Goal: Task Accomplishment & Management: Use online tool/utility

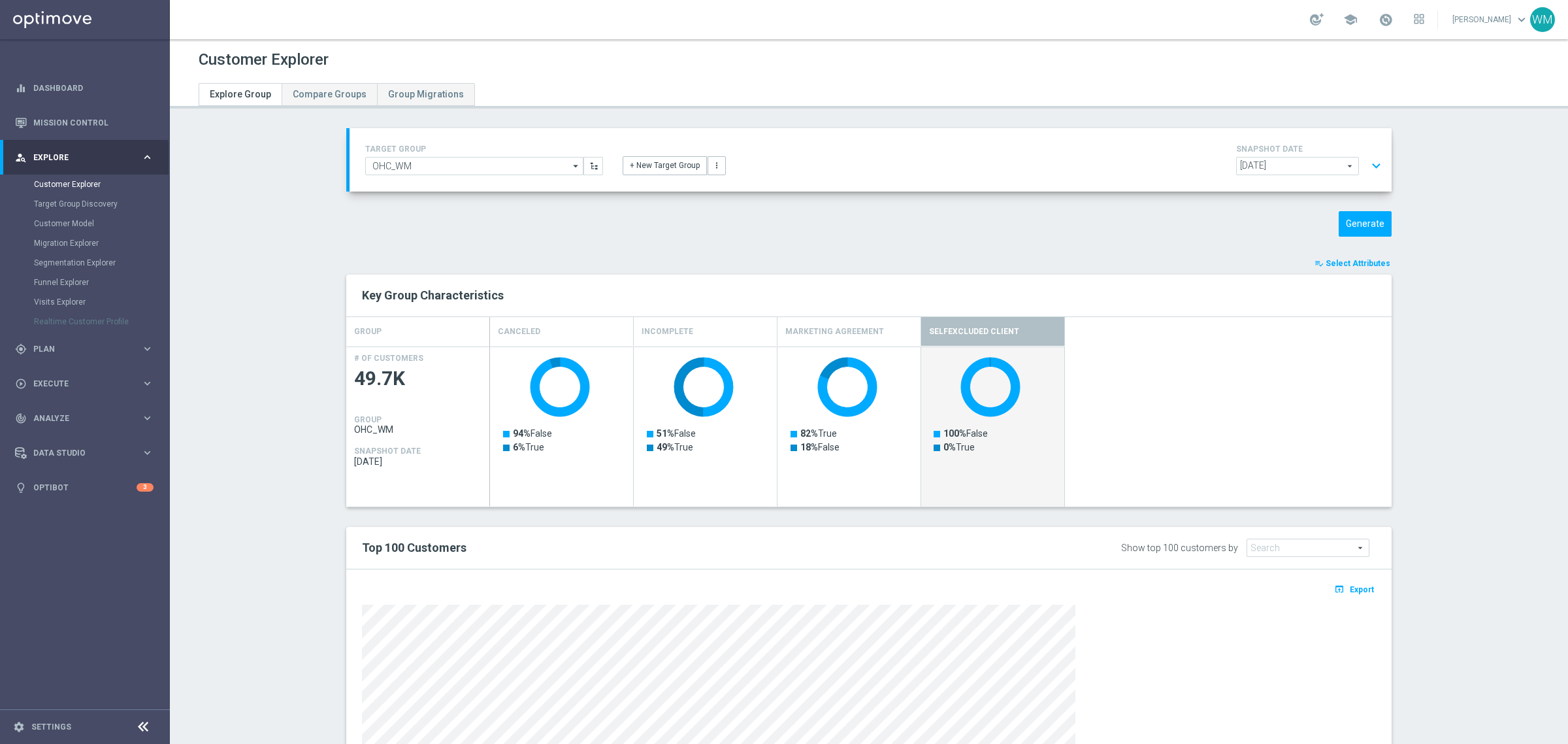
click at [1366, 162] on button "expand_more" at bounding box center [1376, 165] width 19 height 24
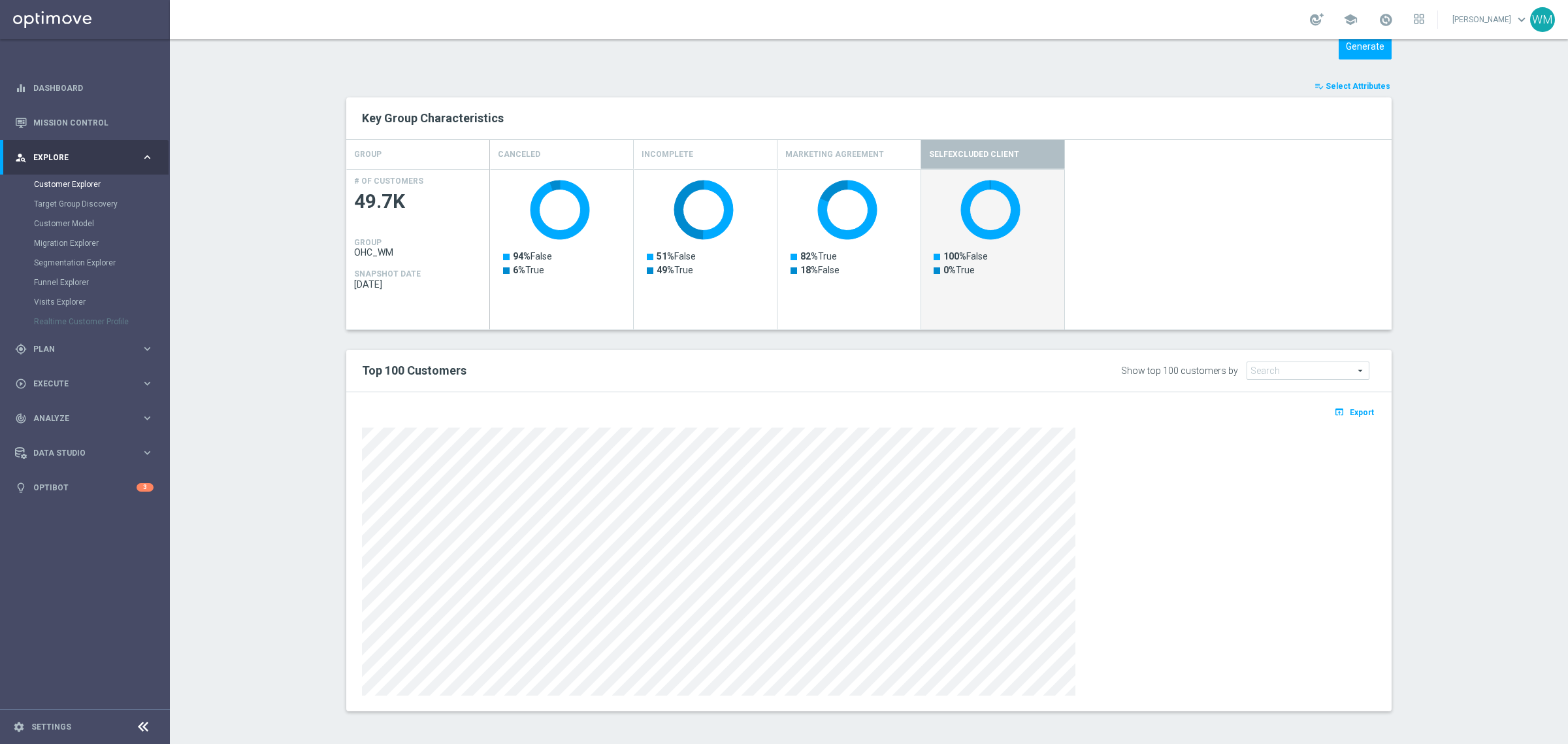
scroll to position [70, 0]
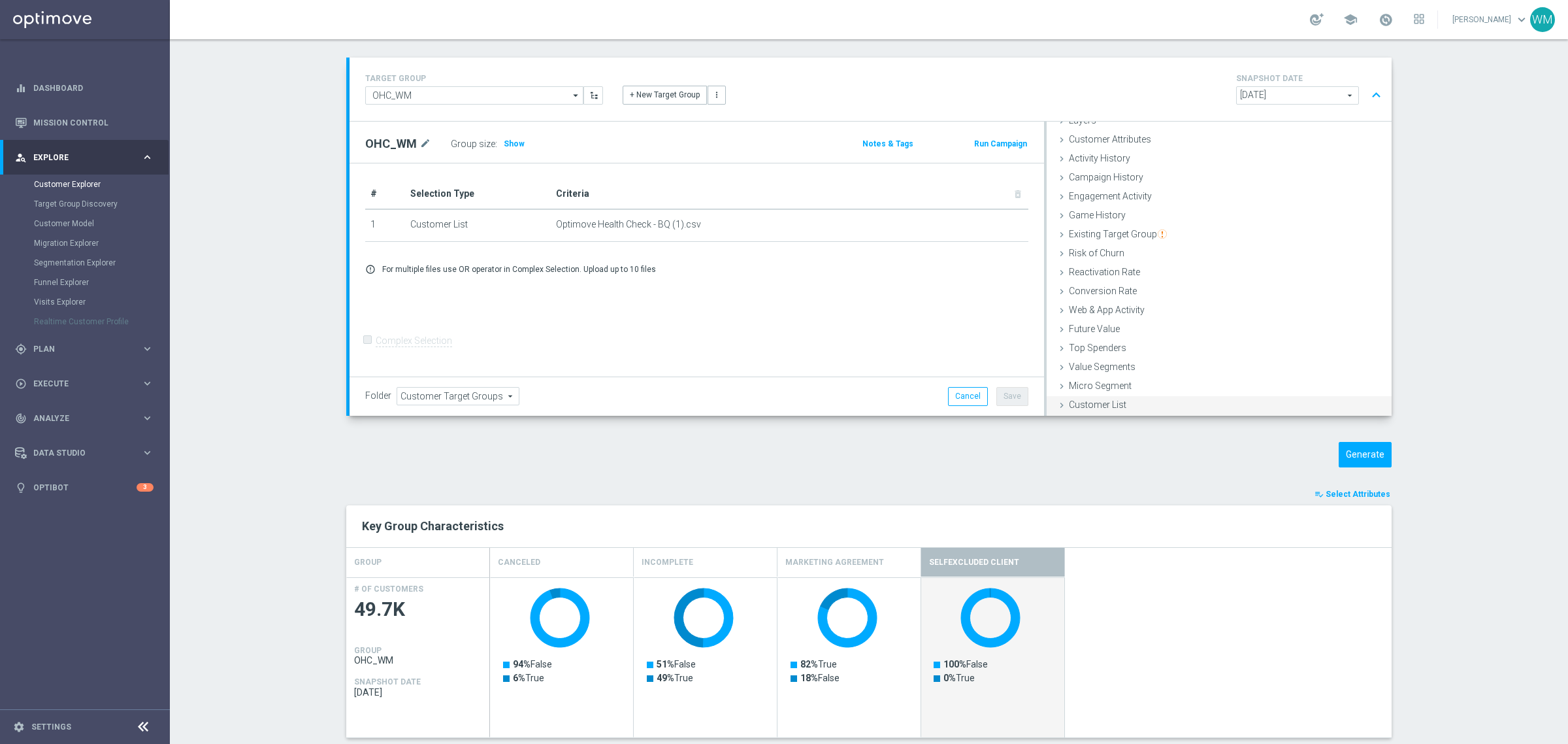
click at [1122, 399] on div "Customer List done selection saved" at bounding box center [1219, 406] width 345 height 19
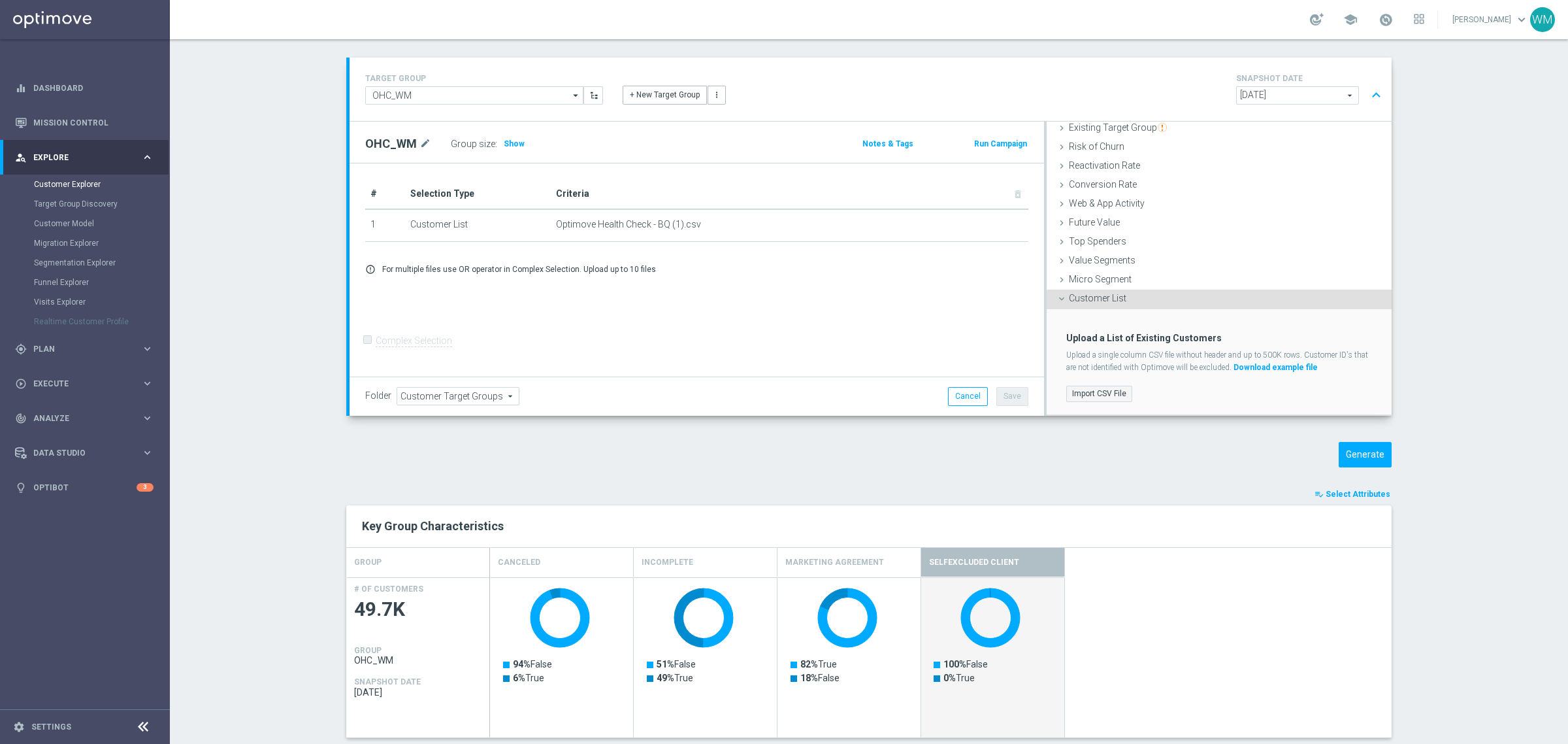
click at [1088, 391] on label "Import CSV File" at bounding box center [1099, 394] width 66 height 16
click at [0, 0] on input "Import CSV File" at bounding box center [0, 0] width 0 height 0
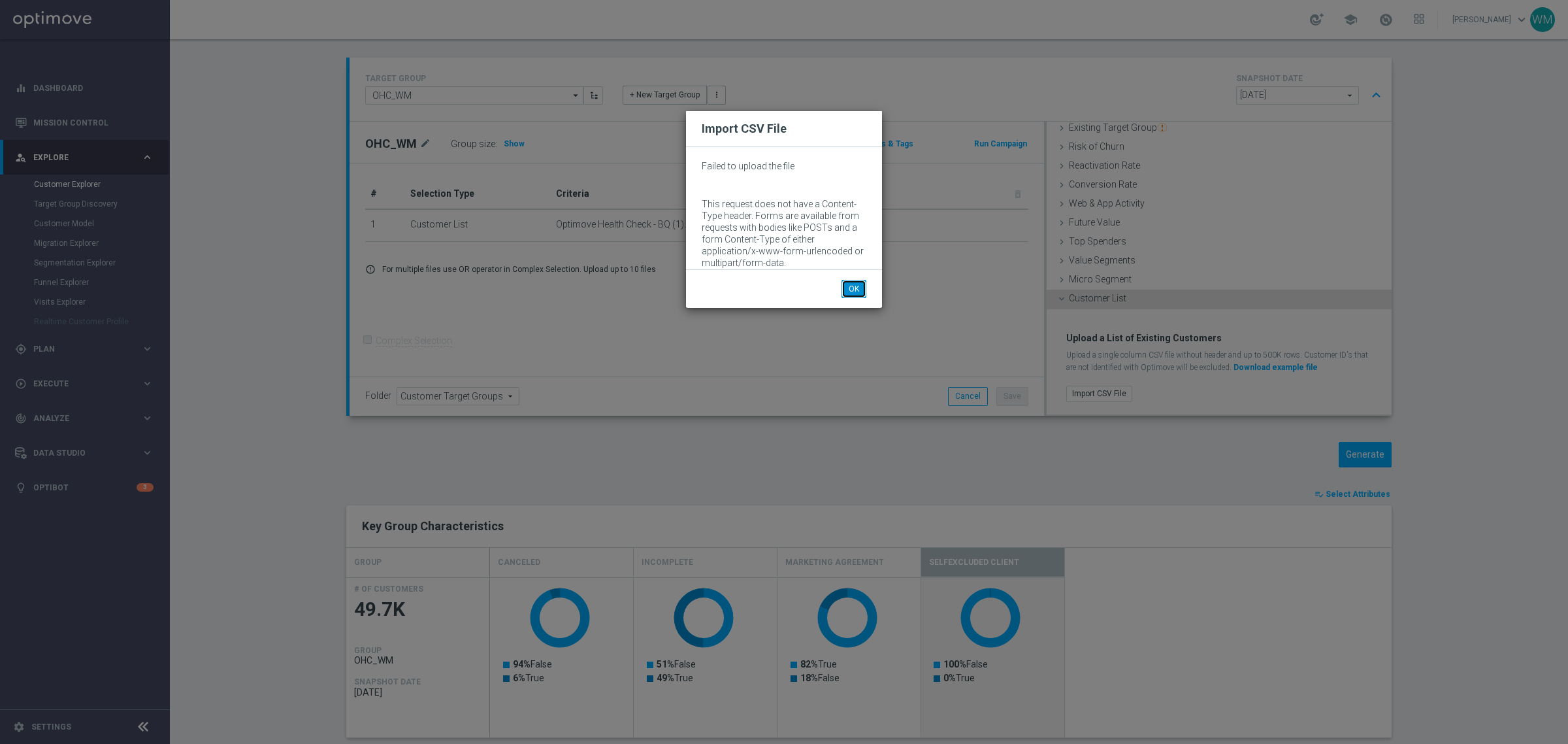
click at [857, 292] on button "OK" at bounding box center [853, 289] width 24 height 19
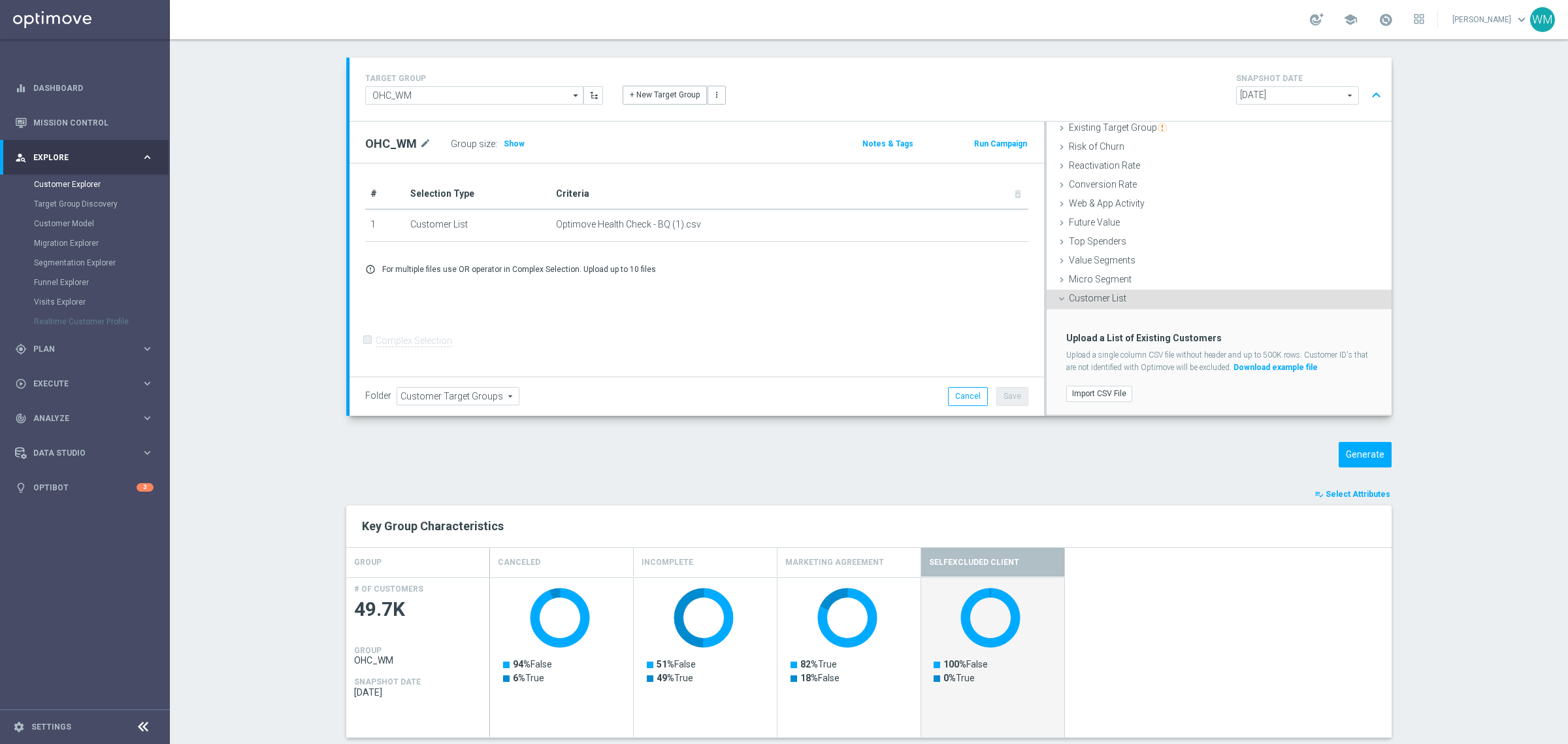
click at [1010, 191] on th "Criteria delete_forever" at bounding box center [790, 194] width 477 height 30
click at [1006, 223] on icon "delete_forever" at bounding box center [1008, 224] width 10 height 10
click at [1102, 394] on label "Import CSV File" at bounding box center [1099, 394] width 66 height 16
click at [0, 0] on input "Import CSV File" at bounding box center [0, 0] width 0 height 0
click at [1098, 399] on label "Import CSV File" at bounding box center [1099, 394] width 66 height 16
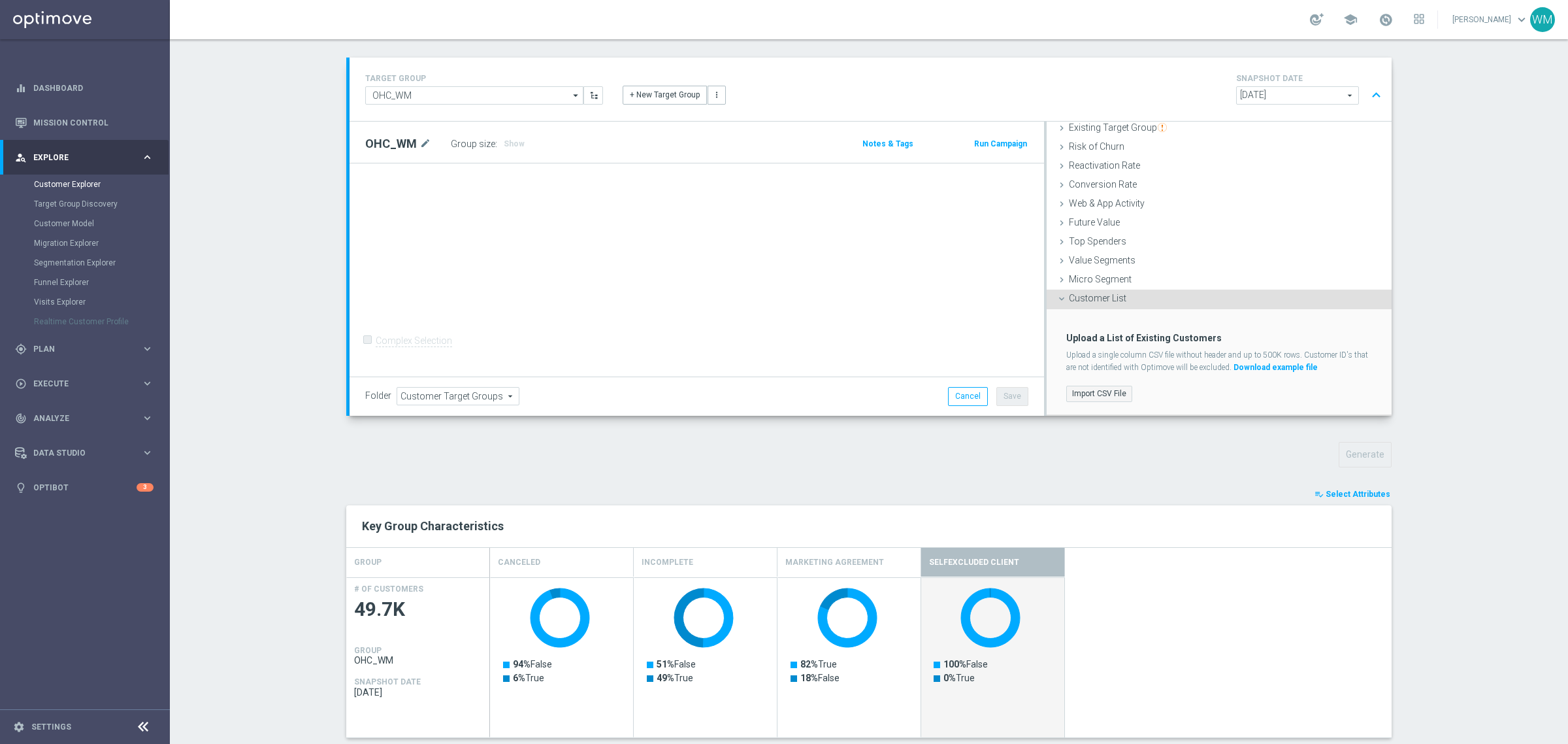
click at [0, 0] on input "Import CSV File" at bounding box center [0, 0] width 0 height 0
click at [850, 298] on div "+ Add Selection Complex Selection Invalid Expression" at bounding box center [696, 270] width 695 height 214
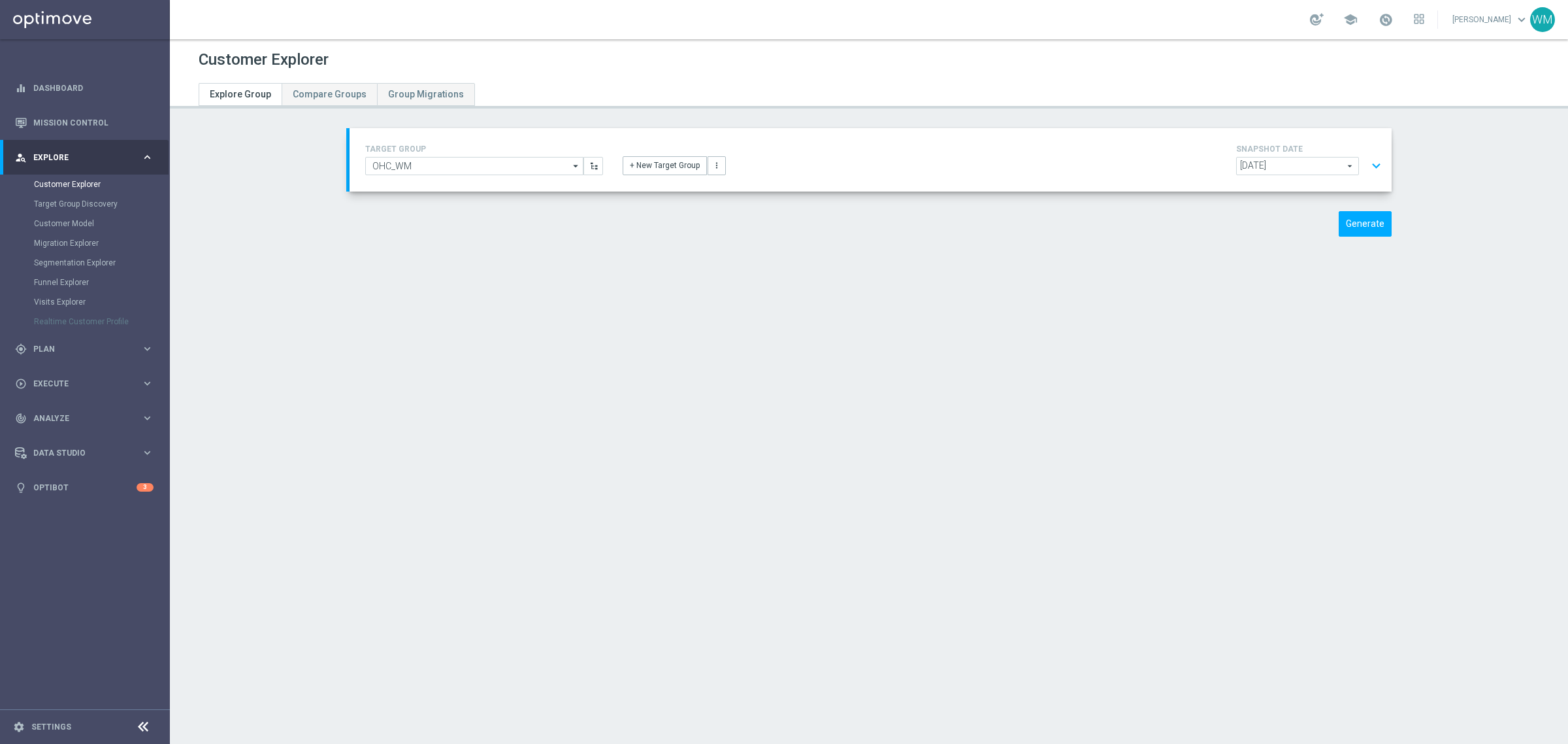
click at [1377, 177] on button "expand_more" at bounding box center [1376, 165] width 19 height 24
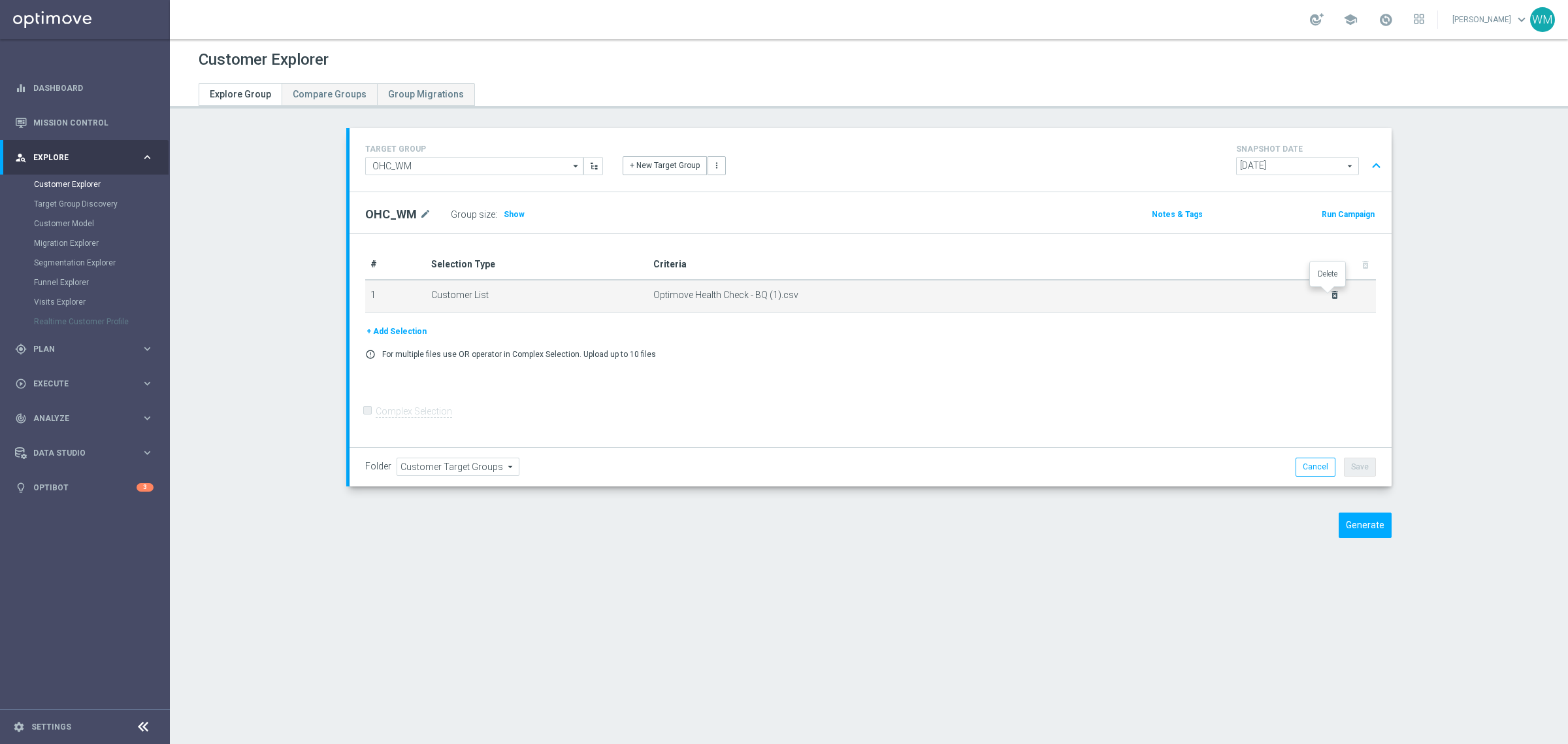
click at [1331, 292] on icon "delete_forever" at bounding box center [1334, 294] width 10 height 10
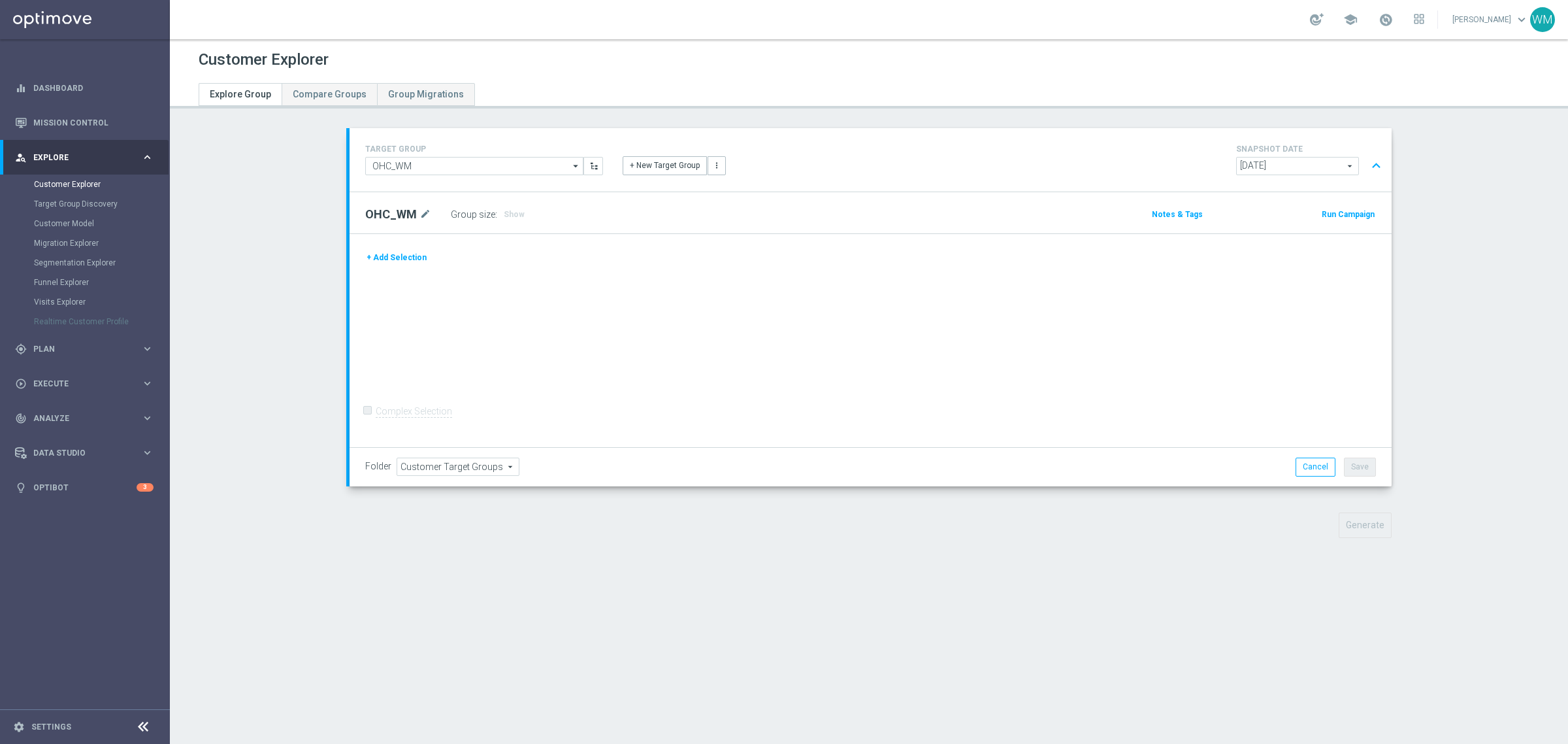
click at [407, 259] on button "+ Add Selection" at bounding box center [397, 257] width 63 height 14
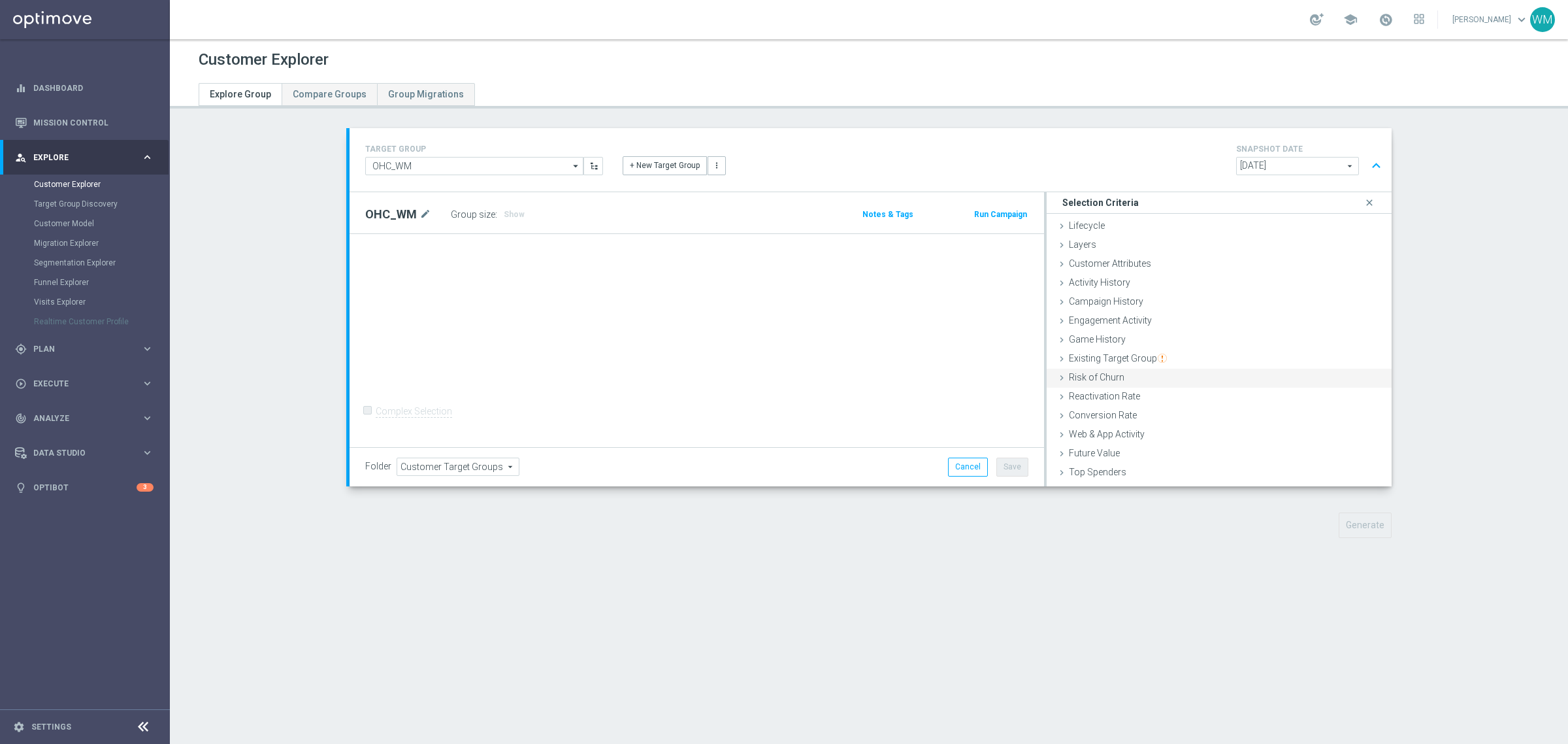
scroll to position [53, 0]
click at [1096, 479] on span "Customer List" at bounding box center [1098, 475] width 58 height 10
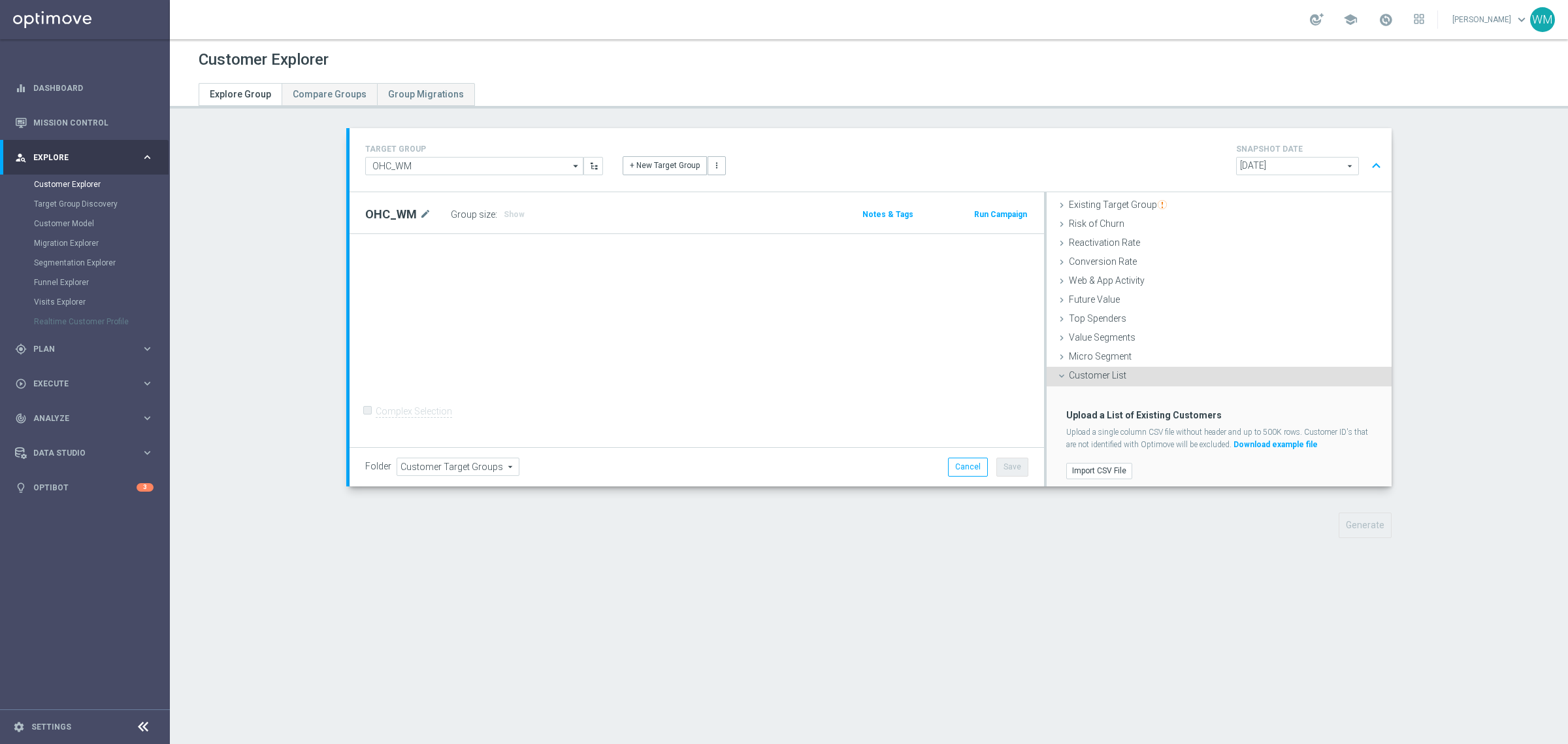
scroll to position [160, 0]
click at [1096, 467] on label "Import CSV File" at bounding box center [1099, 464] width 66 height 16
click at [0, 0] on input "Import CSV File" at bounding box center [0, 0] width 0 height 0
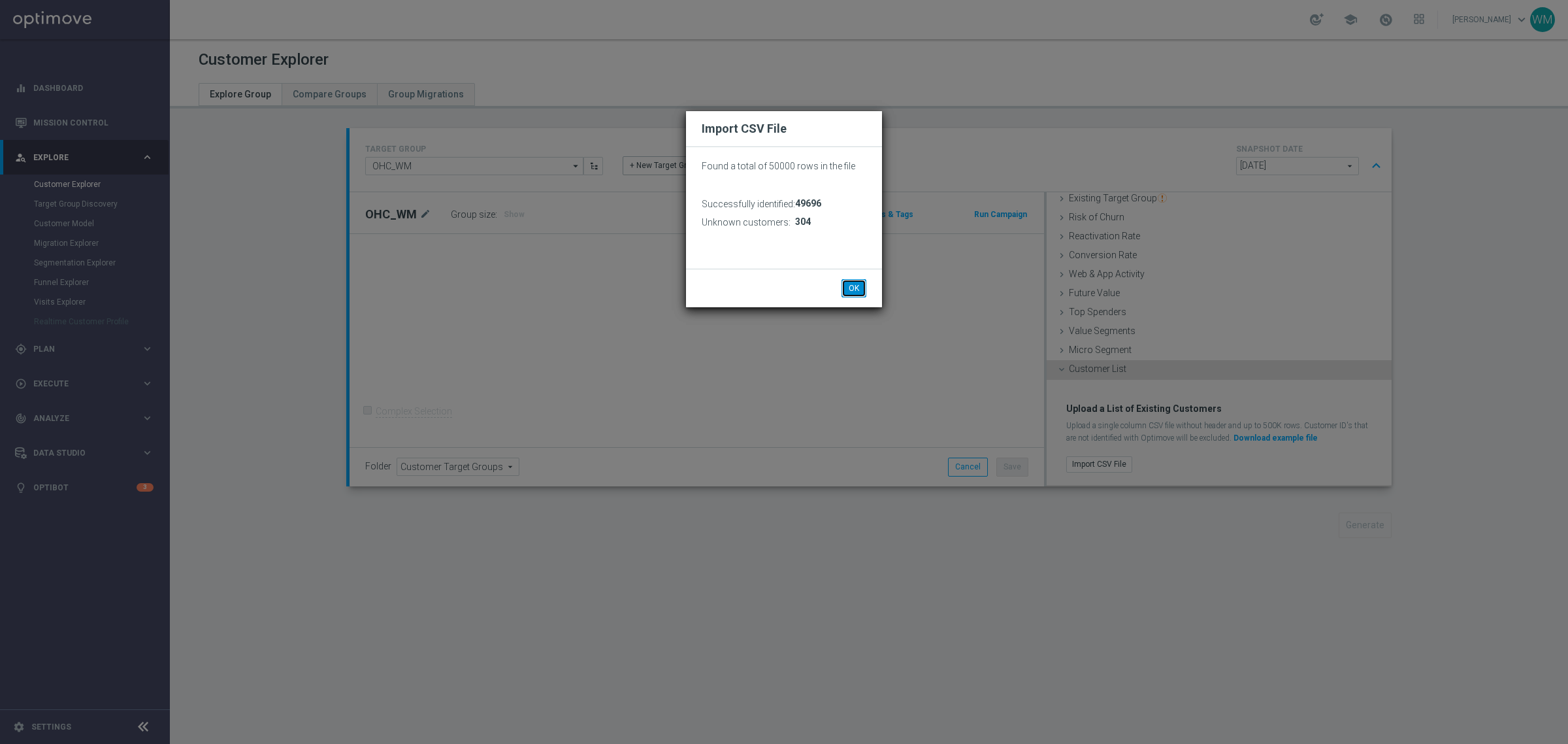
click at [857, 283] on button "OK" at bounding box center [853, 288] width 24 height 19
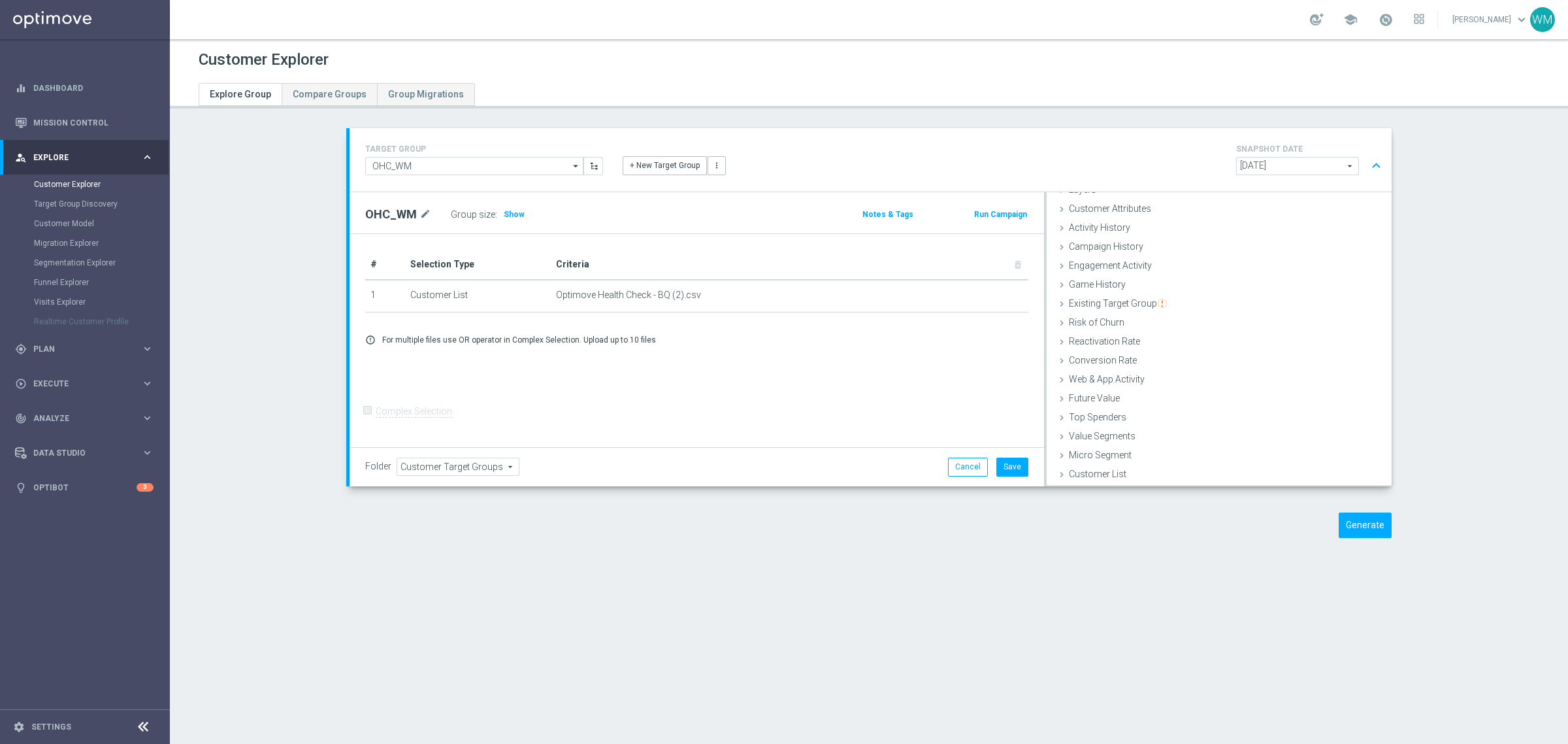
scroll to position [53, 0]
click at [1003, 466] on button "Save" at bounding box center [1012, 467] width 32 height 19
click at [1360, 521] on button "Generate" at bounding box center [1364, 525] width 53 height 25
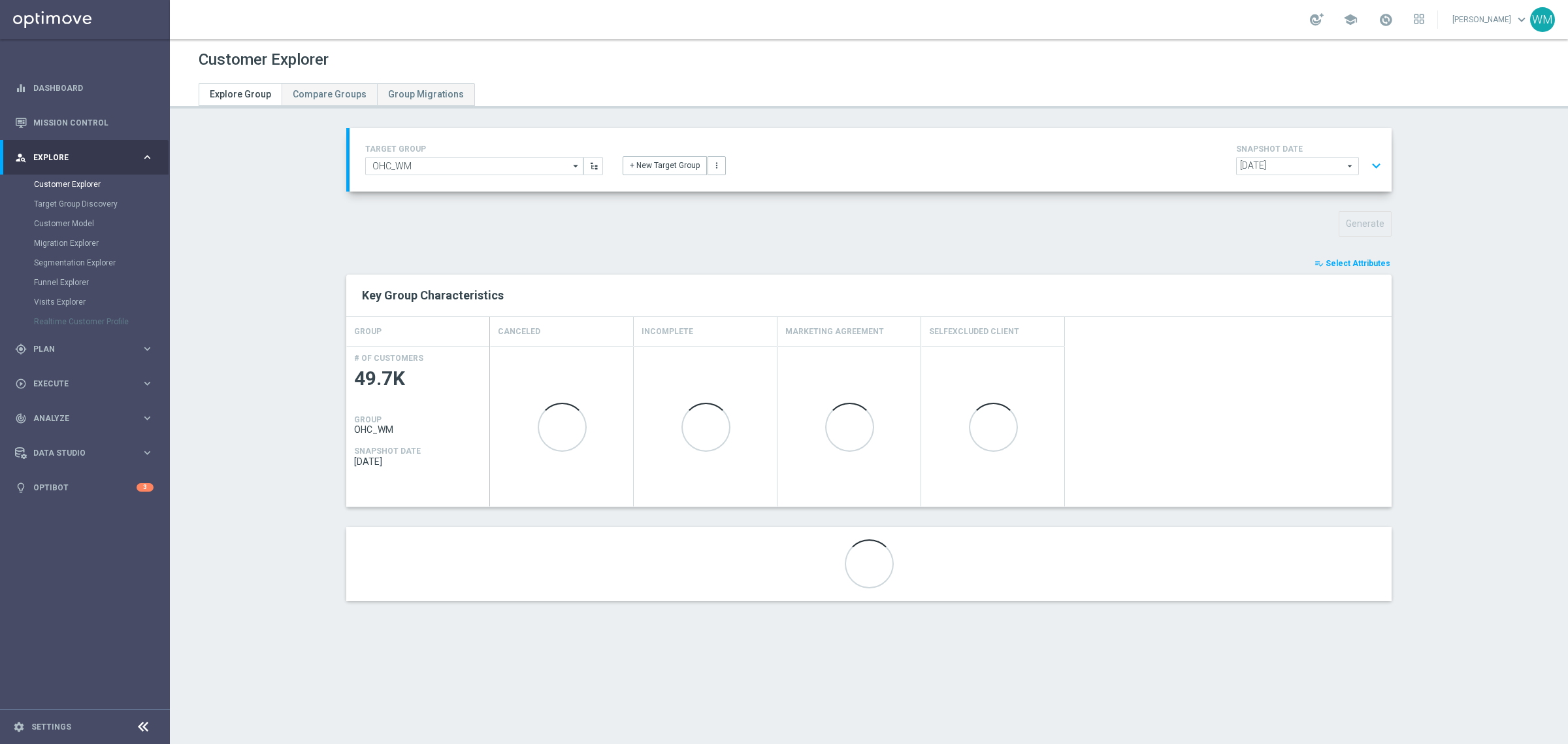
click at [1332, 266] on span "Select Attributes" at bounding box center [1357, 263] width 64 height 9
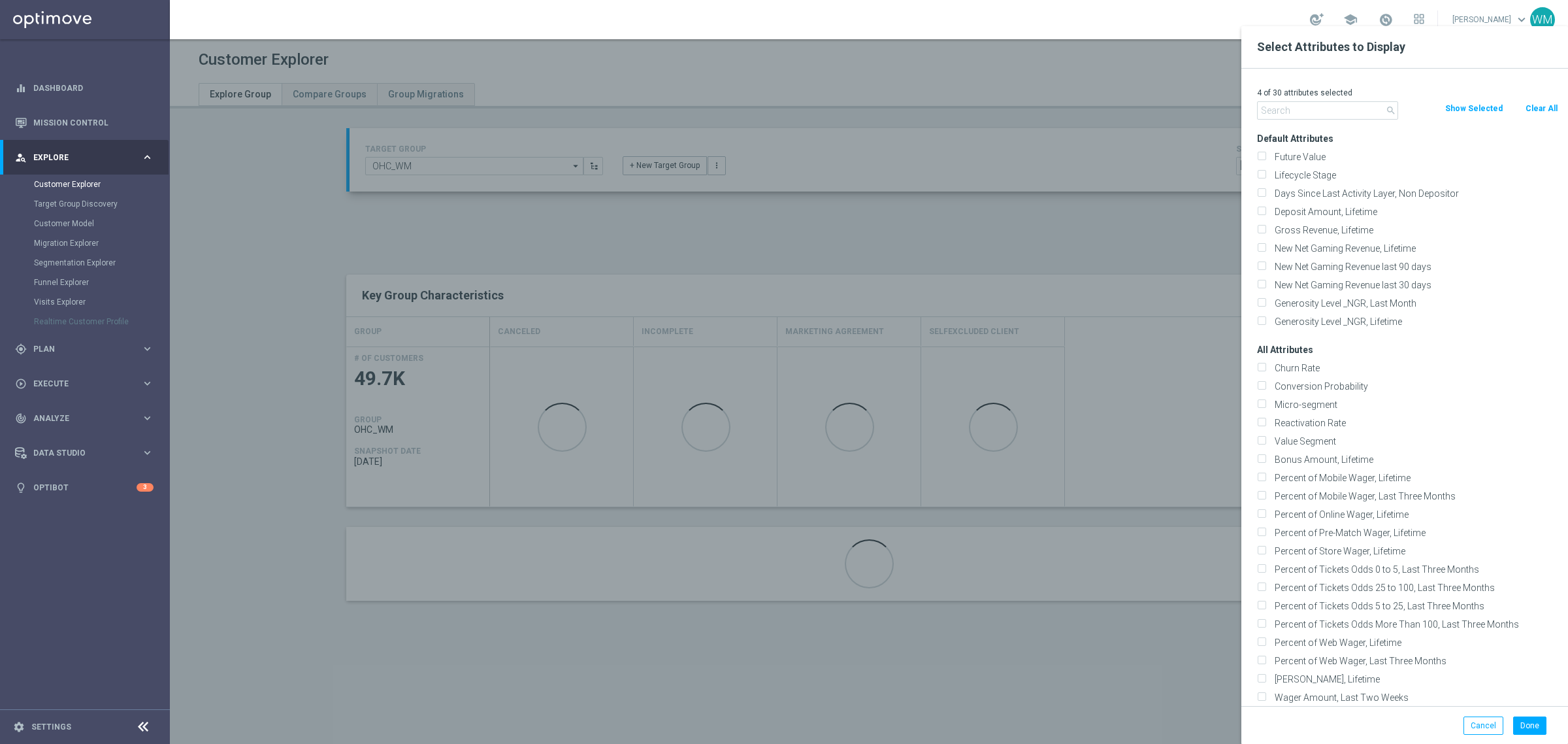
click at [1330, 119] on div "4 of 30 attributes selected search Clear All Show Selected Default Attributes F…" at bounding box center [1404, 387] width 327 height 637
click at [1321, 111] on input "text" at bounding box center [1327, 111] width 141 height 19
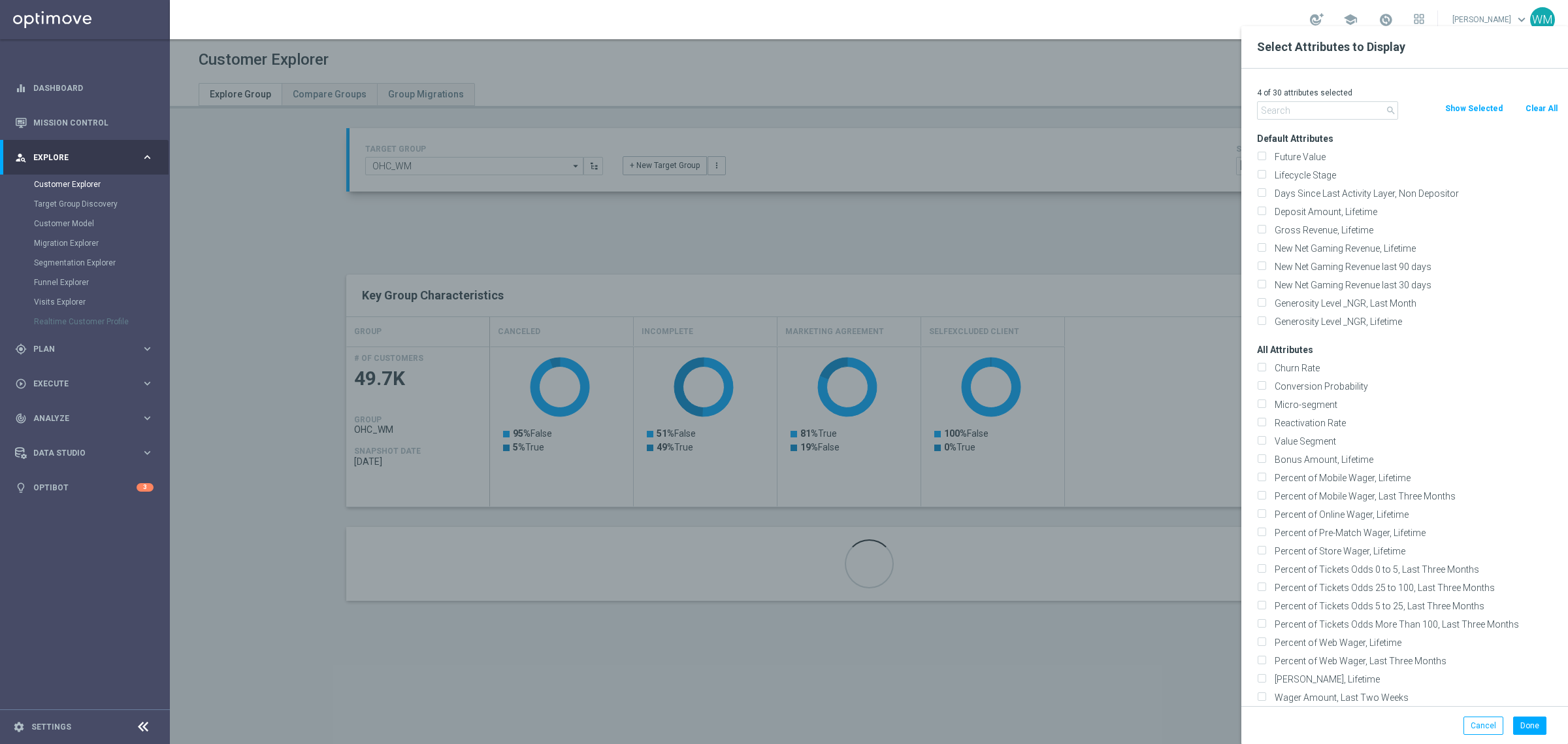
click at [1547, 111] on button "Clear All" at bounding box center [1541, 108] width 35 height 14
checkbox input "false"
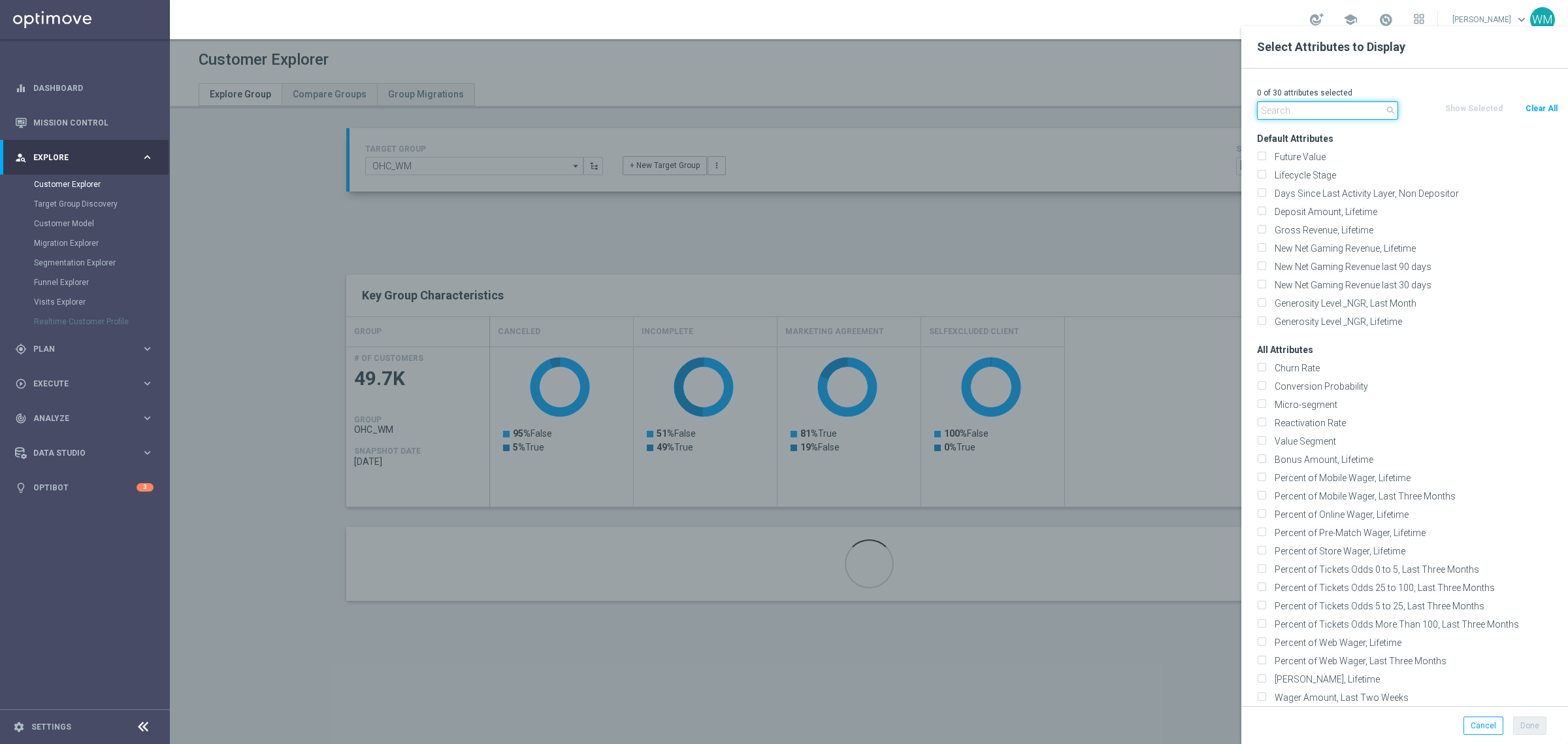
click at [1321, 113] on input "text" at bounding box center [1327, 111] width 141 height 19
paste input "Canceled"
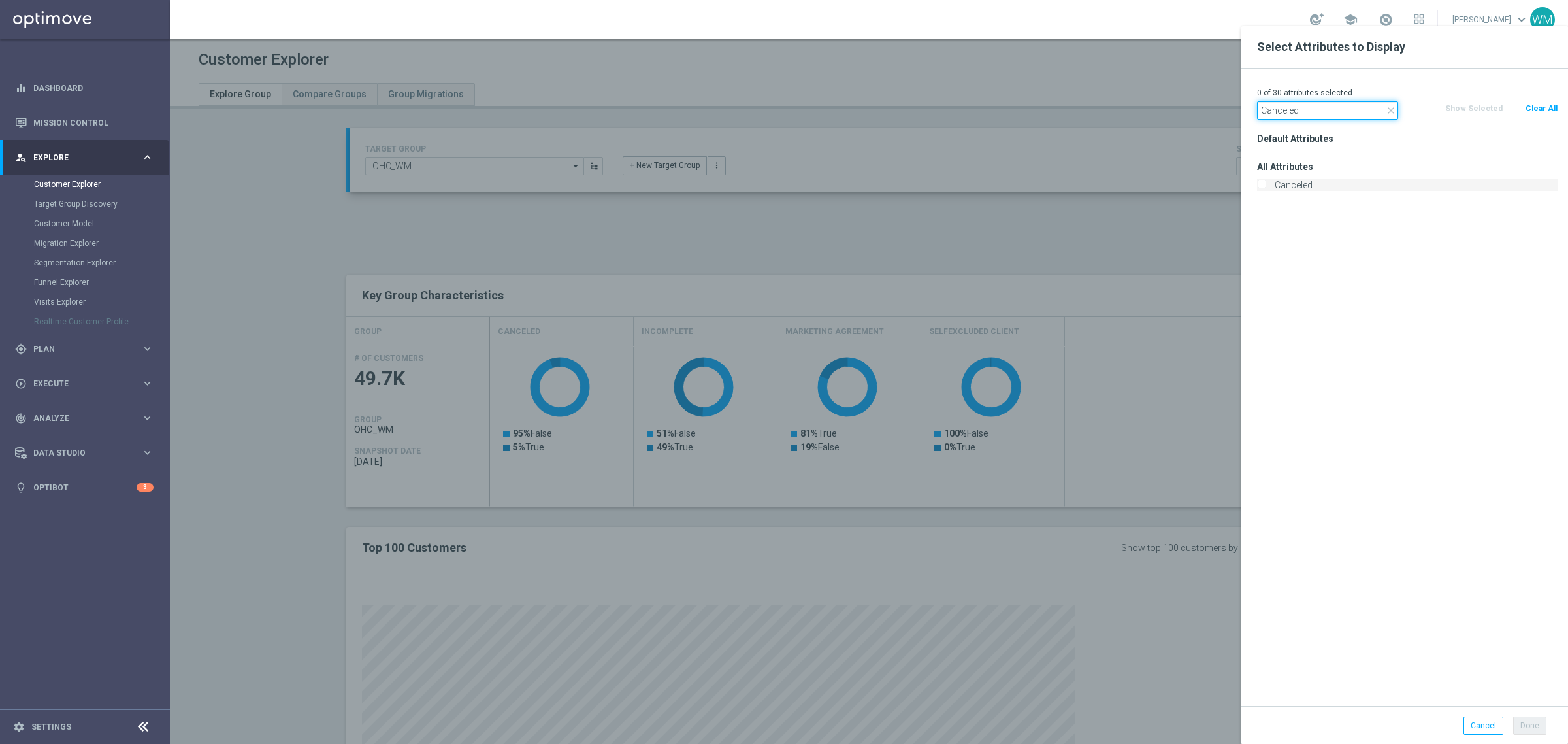
type input "Canceled"
click at [1308, 183] on label "Canceled" at bounding box center [1414, 185] width 288 height 12
click at [1266, 183] on input "Canceled" at bounding box center [1260, 186] width 8 height 8
checkbox input "true"
click at [1305, 114] on input "Canceled" at bounding box center [1327, 111] width 141 height 19
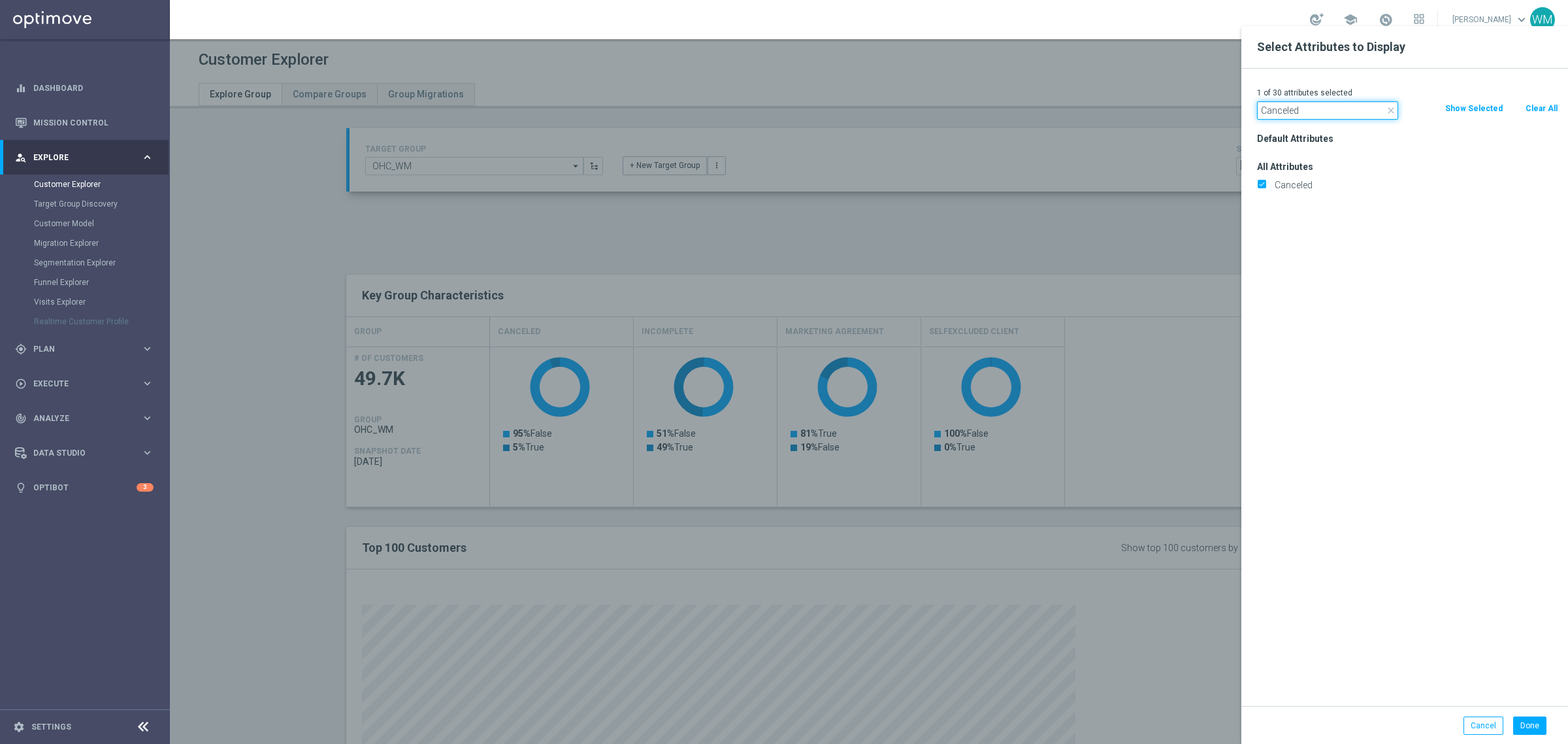
click at [1305, 114] on input "Canceled" at bounding box center [1327, 111] width 141 height 19
paste input "Incomplete"
type input "Incomplete"
click at [1311, 183] on label "Incomplete" at bounding box center [1414, 185] width 288 height 12
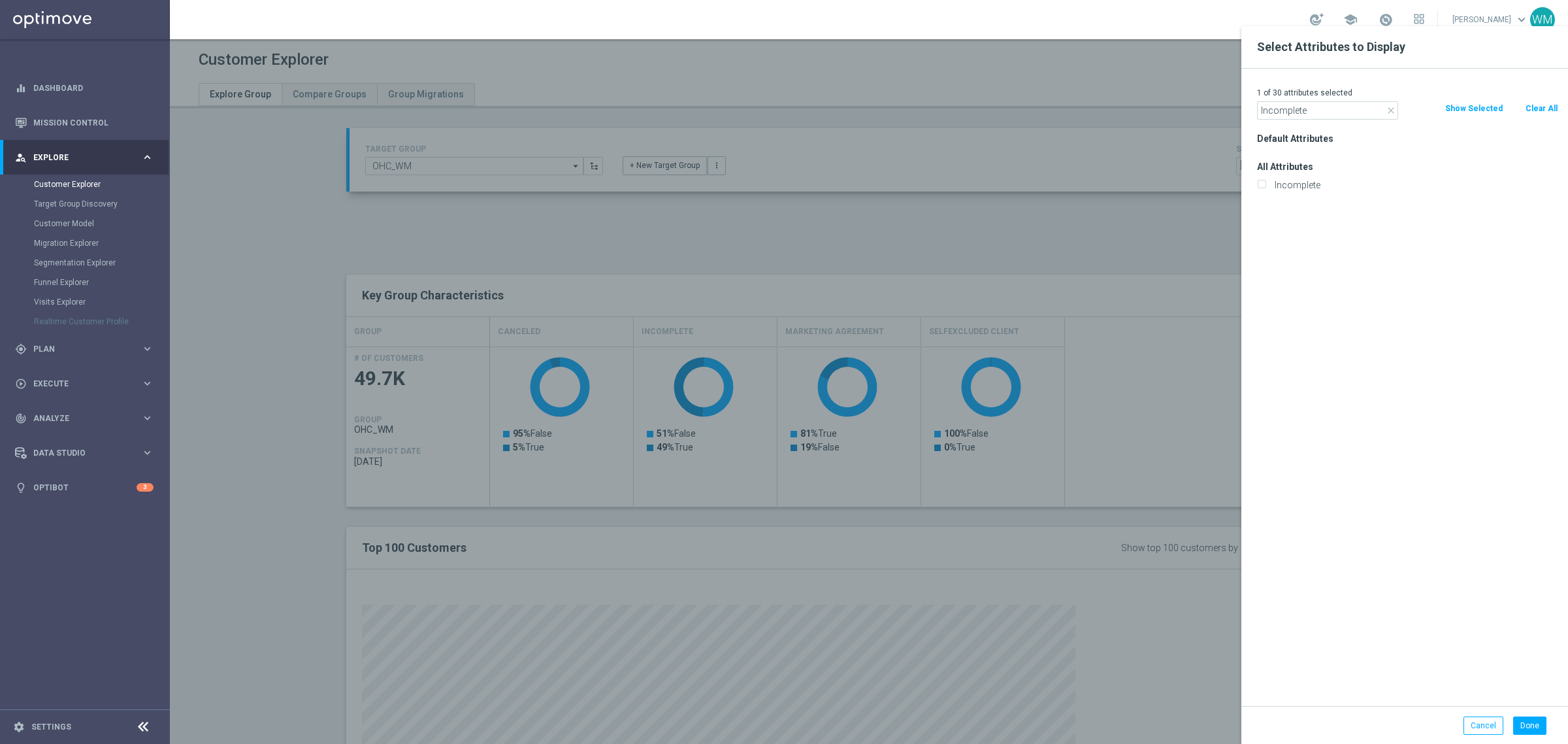
click at [1266, 183] on input "Incomplete" at bounding box center [1260, 186] width 8 height 8
checkbox input "true"
click at [1303, 109] on input "Incomplete" at bounding box center [1327, 111] width 141 height 19
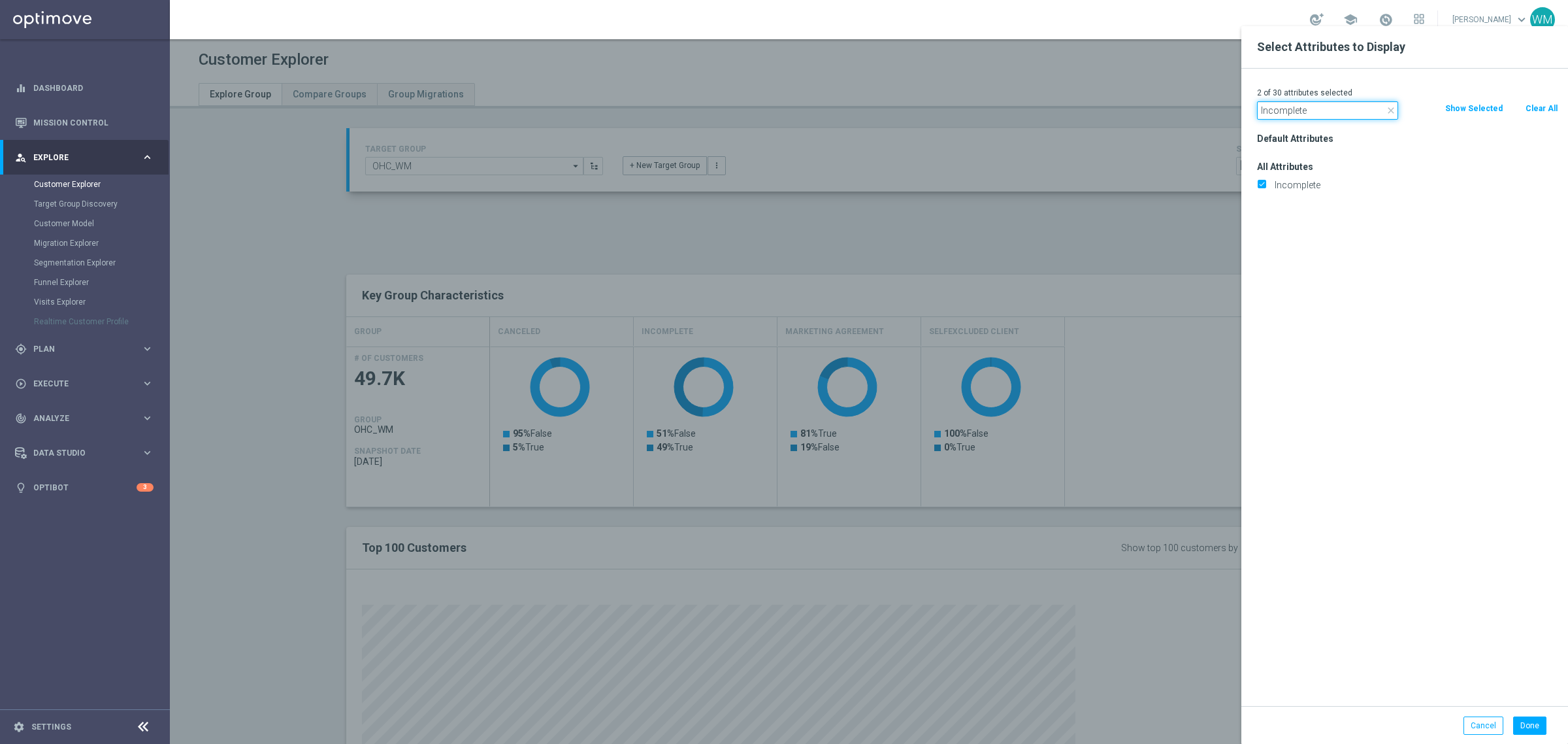
paste input "Marketing Agreement"
type input "Marketing Agreement"
click at [1283, 188] on label "Marketing Agreement" at bounding box center [1414, 185] width 288 height 12
click at [1266, 188] on input "Marketing Agreement" at bounding box center [1260, 186] width 8 height 8
checkbox input "true"
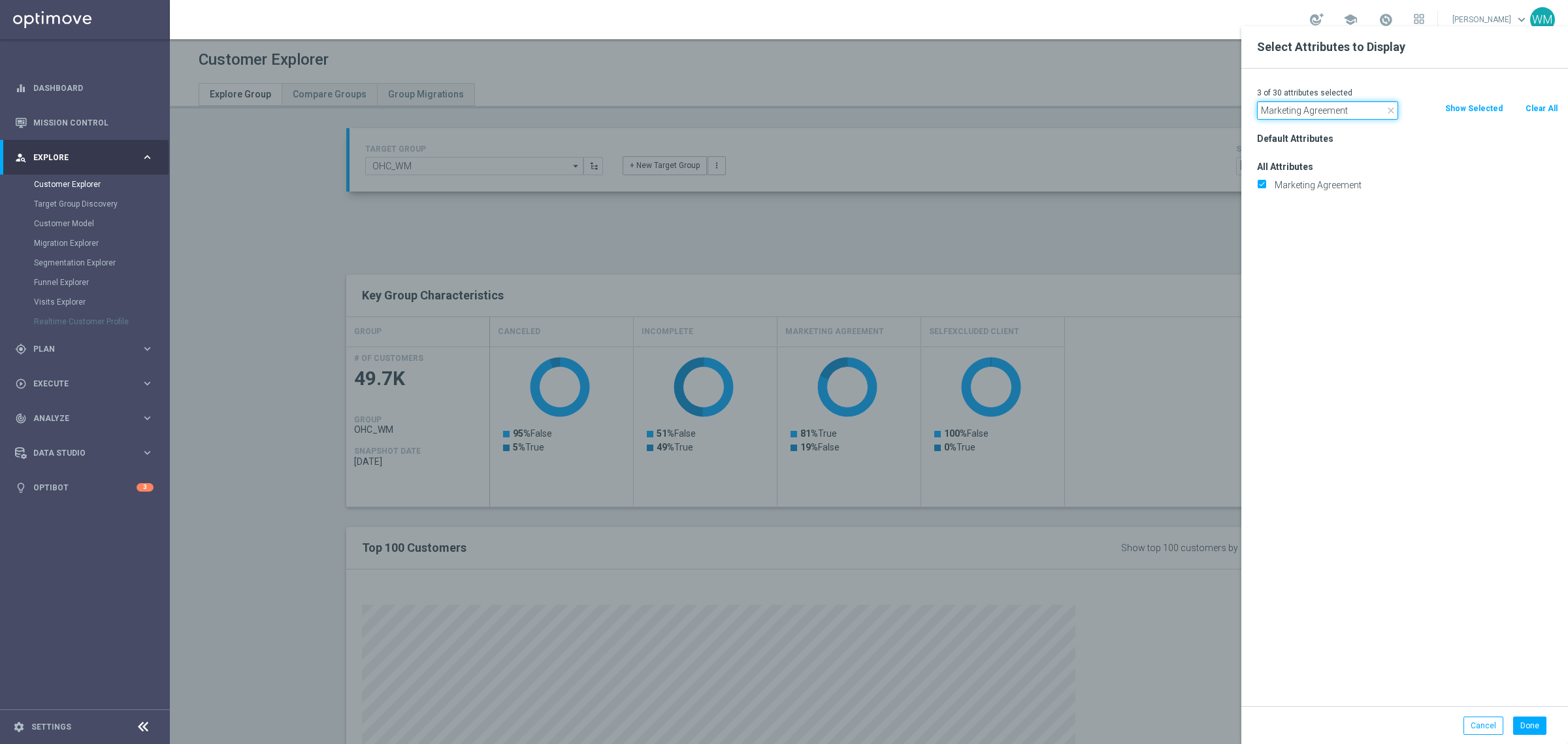
click at [1334, 111] on input "Marketing Agreement" at bounding box center [1327, 111] width 141 height 19
paste input "Selfexcluded Cli"
type input "Selfexcluded Client"
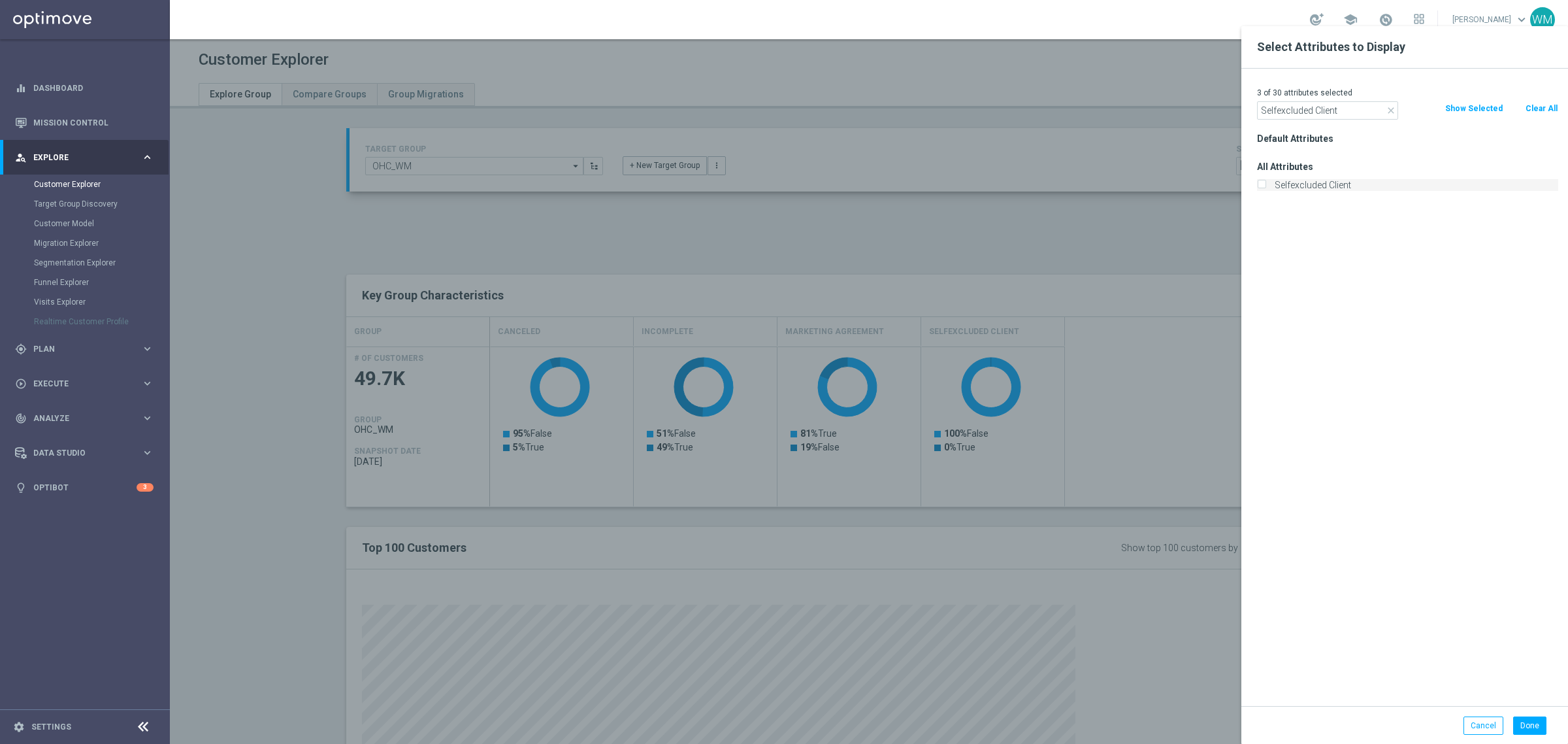
click at [1332, 182] on label "Selfexcluded Client" at bounding box center [1414, 185] width 288 height 12
click at [1266, 182] on input "Selfexcluded Client" at bounding box center [1260, 186] width 8 height 8
checkbox input "true"
click at [1327, 114] on input "Selfexcluded Client" at bounding box center [1327, 111] width 141 height 19
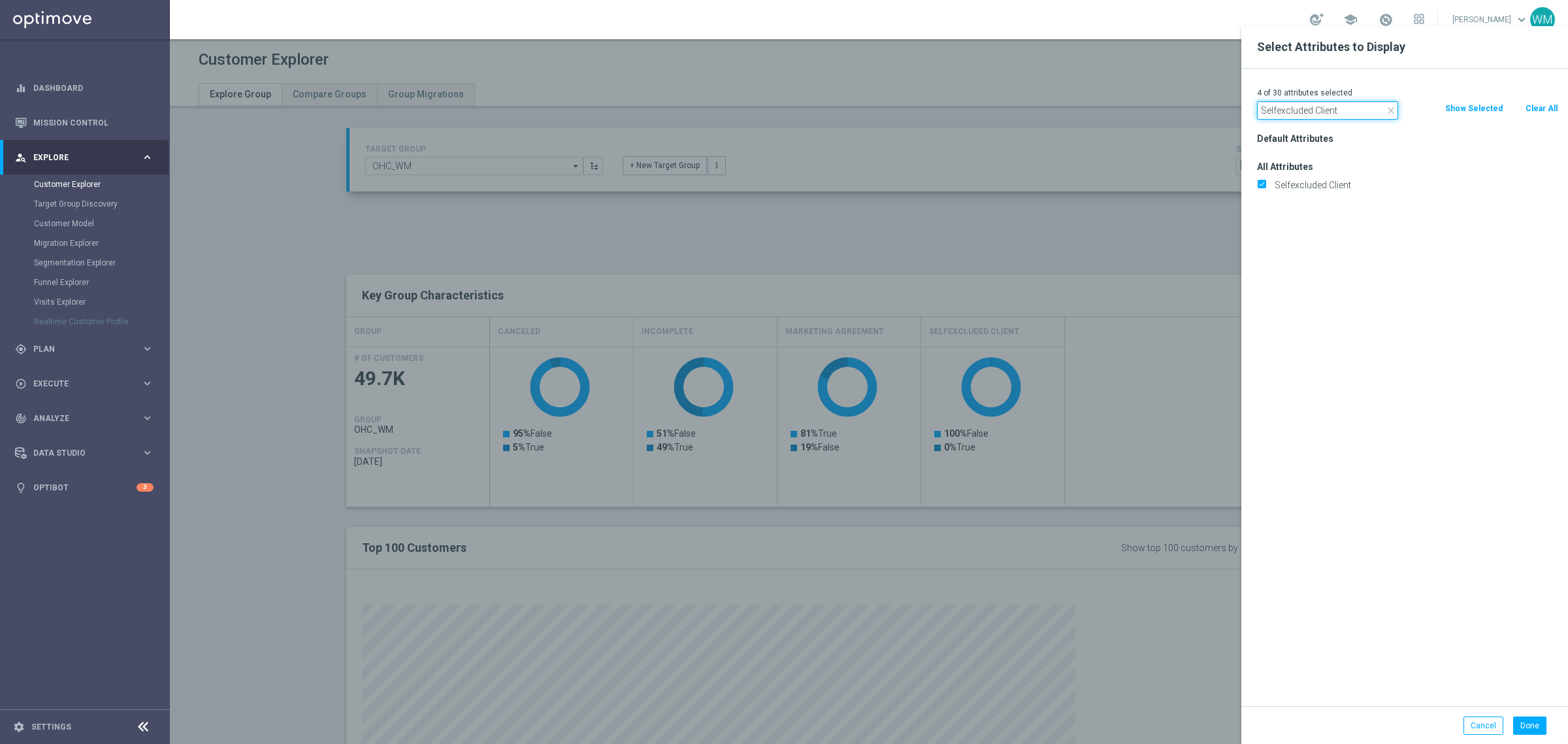
click at [1327, 114] on input "Selfexcluded Client" at bounding box center [1327, 111] width 141 height 19
type input "sms"
click at [1311, 183] on label "SMS Agree" at bounding box center [1414, 185] width 288 height 12
click at [1266, 183] on input "SMS Agree" at bounding box center [1260, 186] width 8 height 8
checkbox input "true"
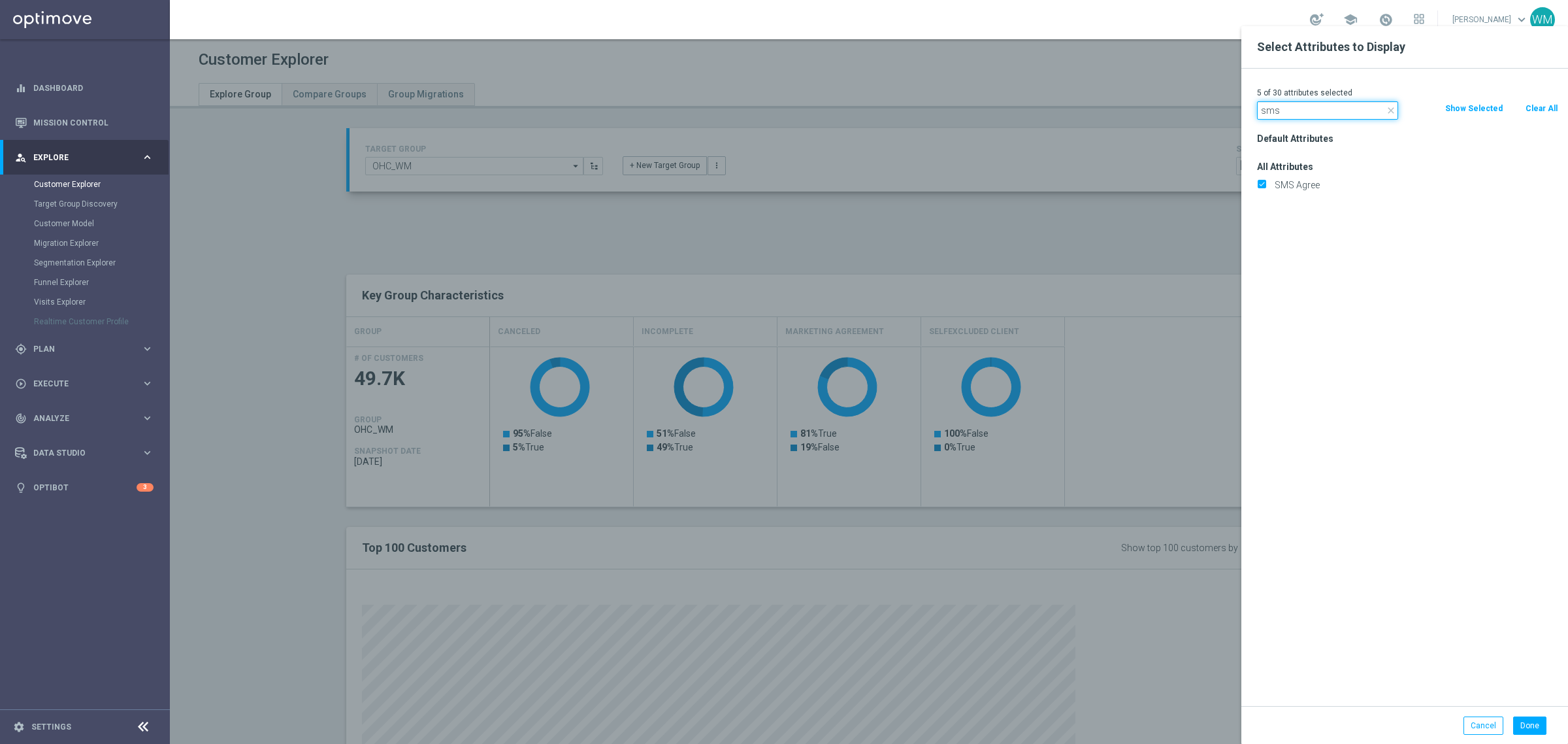
click at [1302, 116] on input "sms" at bounding box center [1327, 111] width 141 height 19
type input "push"
click at [1271, 187] on label "Push Agree" at bounding box center [1414, 185] width 288 height 12
click at [1266, 187] on input "Push Agree" at bounding box center [1260, 186] width 8 height 8
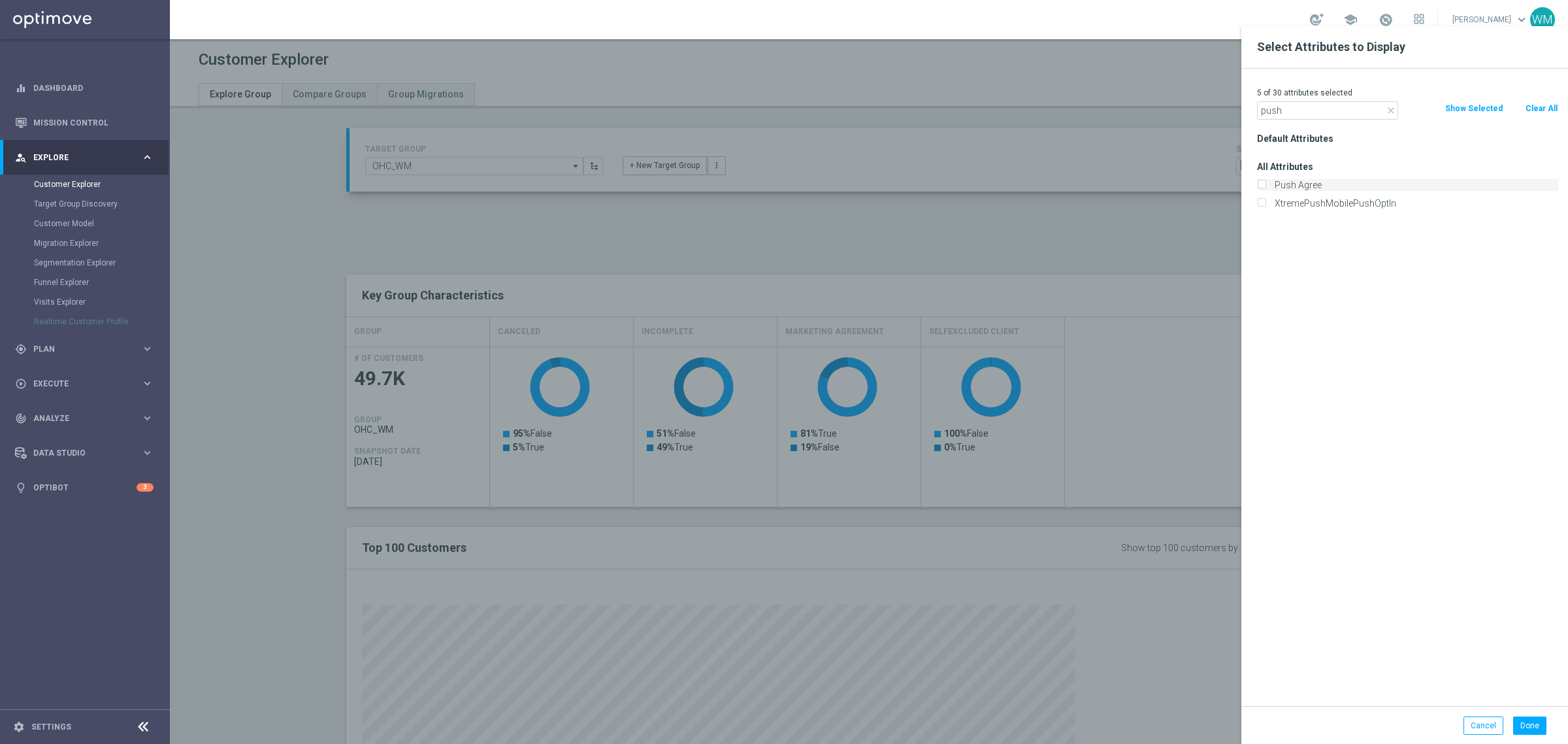
checkbox input "true"
click at [1289, 112] on input "push" at bounding box center [1327, 111] width 141 height 19
type input "email"
click at [1315, 190] on label "Email Agree" at bounding box center [1414, 185] width 288 height 12
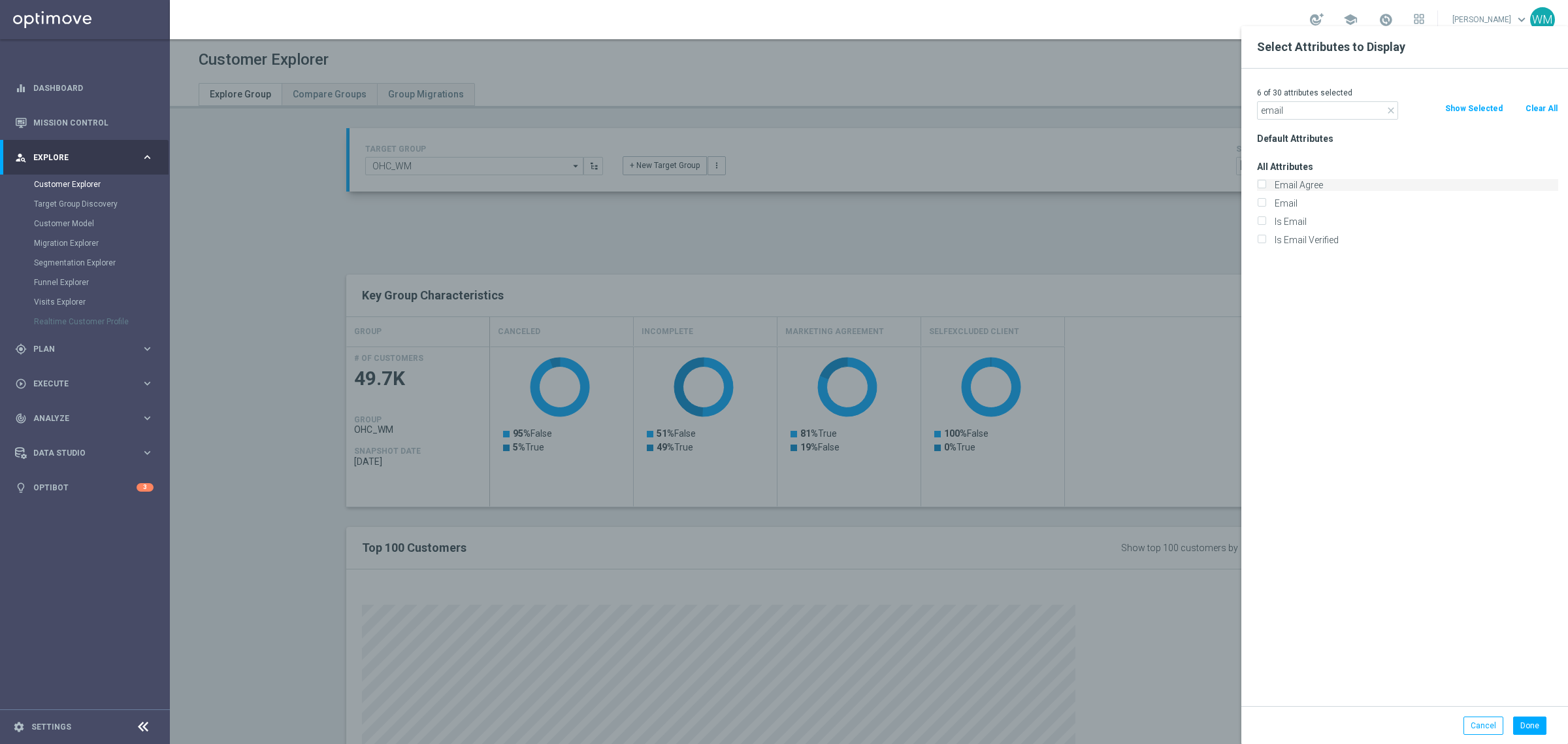
click at [1266, 190] on input "Email Agree" at bounding box center [1260, 186] width 8 height 8
checkbox input "true"
click at [1536, 730] on button "Done" at bounding box center [1529, 725] width 33 height 19
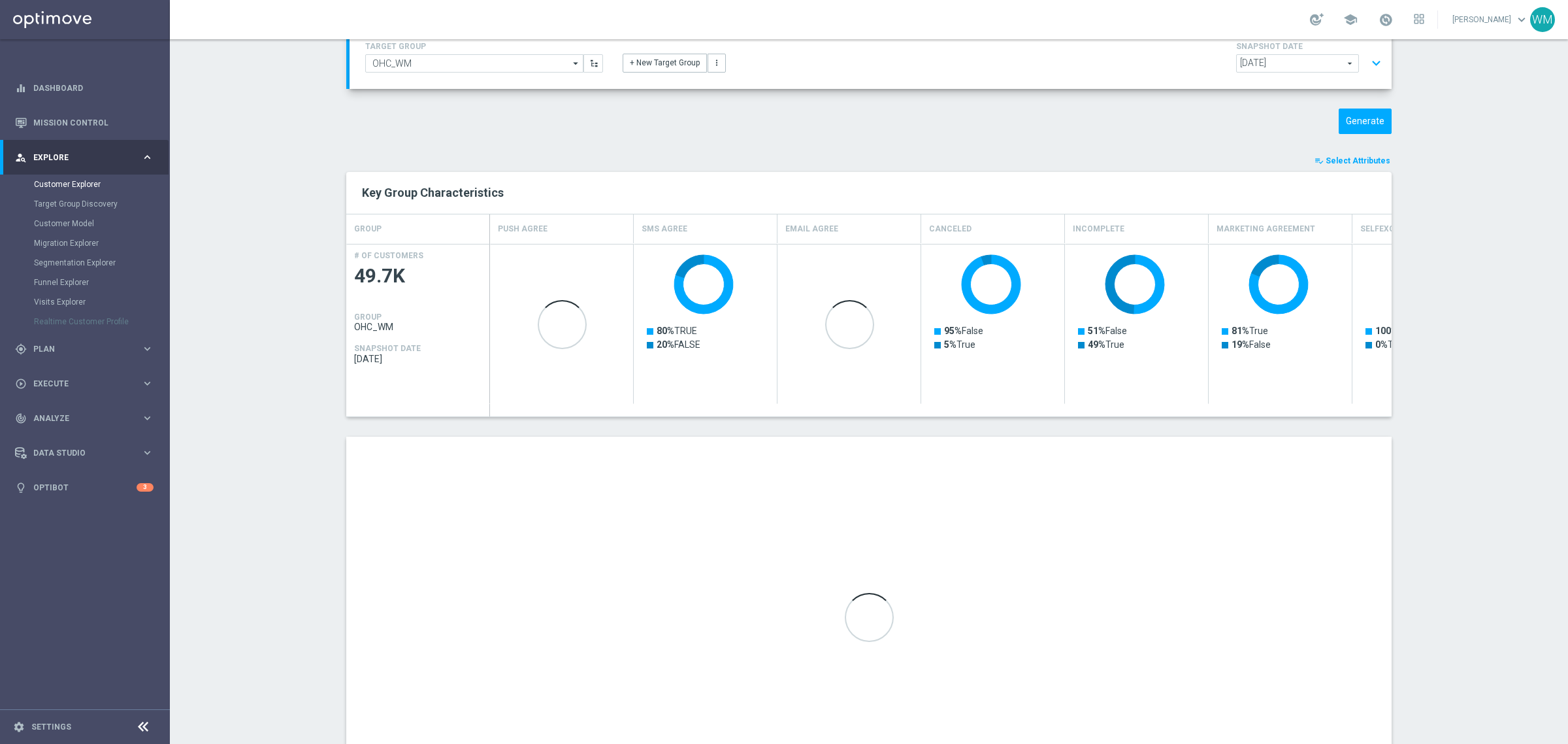
scroll to position [190, 0]
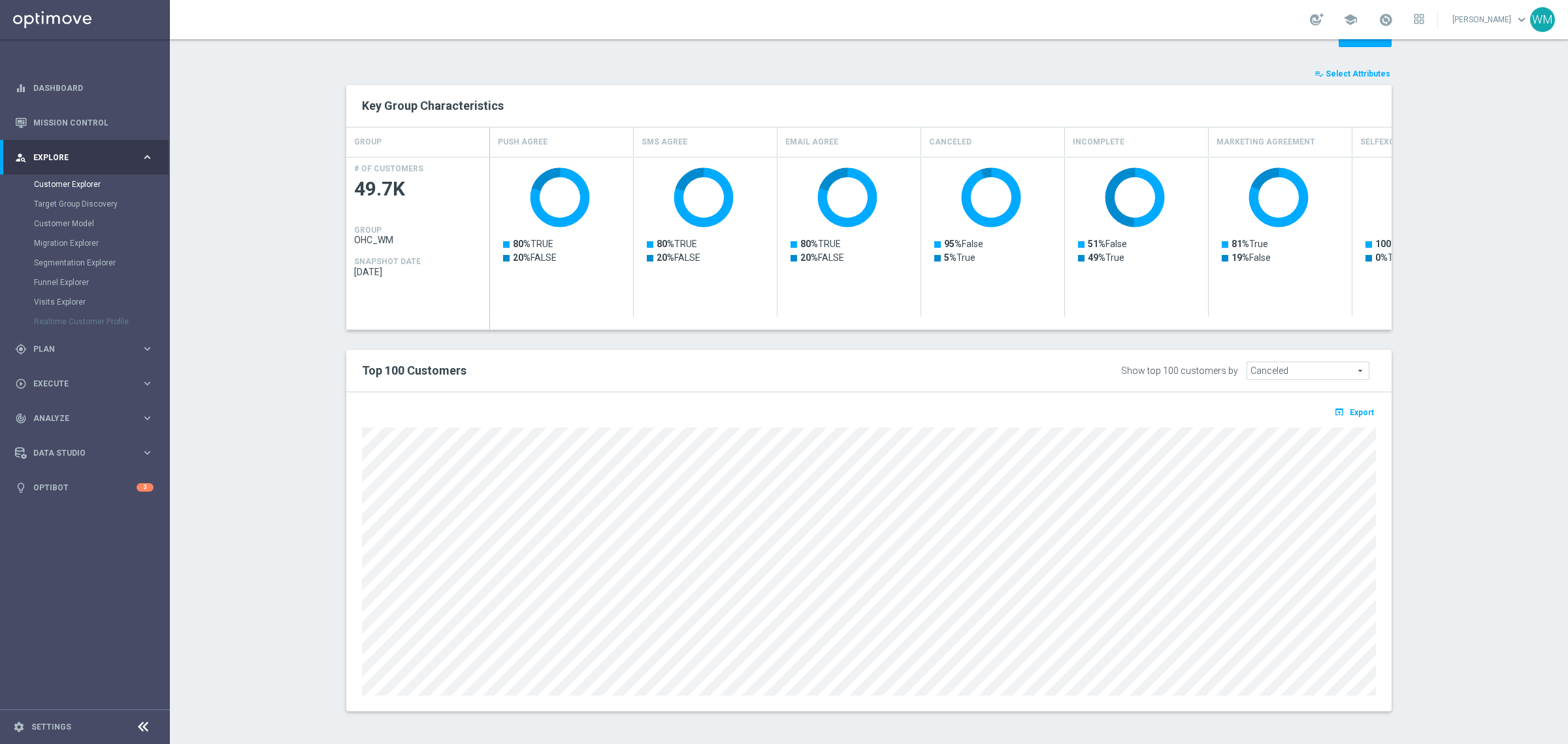
click at [1354, 415] on span "Export" at bounding box center [1361, 412] width 24 height 9
click at [1352, 415] on span "Export" at bounding box center [1361, 412] width 24 height 9
click at [1356, 418] on button "open_in_browser Export" at bounding box center [1354, 412] width 44 height 17
click at [1464, 412] on section "TARGET GROUP OHC_WM OHC_WM arrow_drop_down Show Selected 0 of NaN - Campaign 1" at bounding box center [869, 335] width 1398 height 792
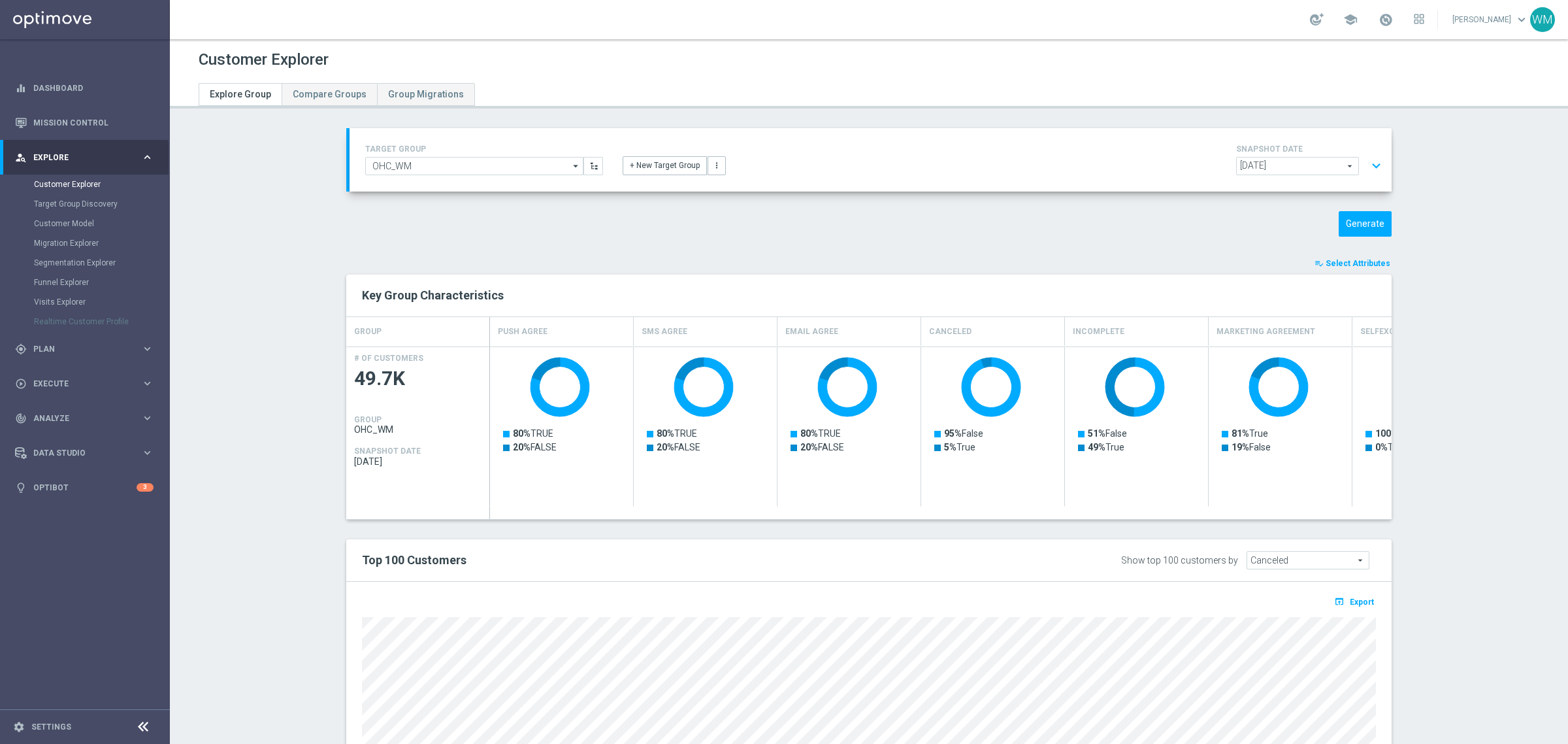
click at [1372, 163] on button "expand_more" at bounding box center [1376, 165] width 19 height 24
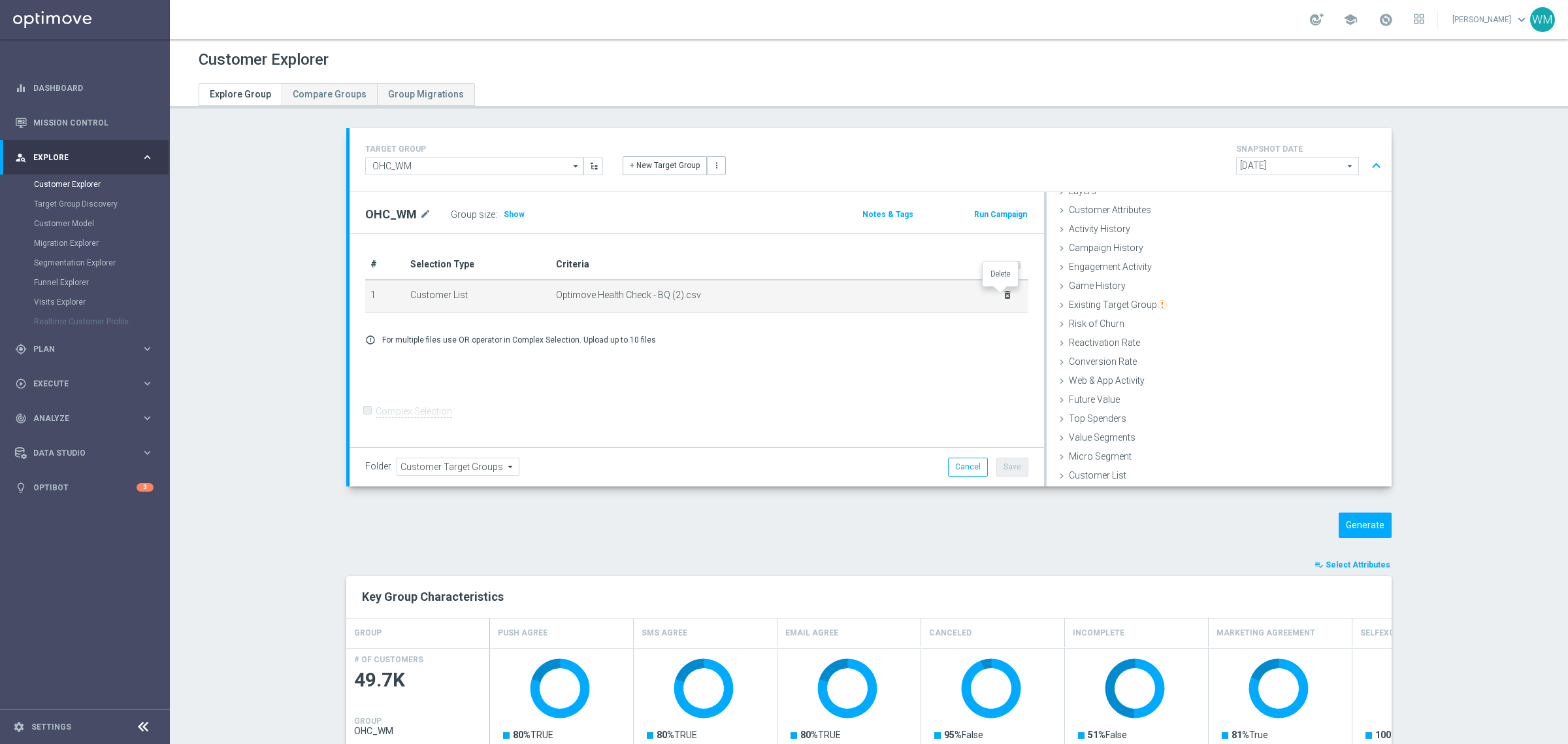
click at [1002, 293] on icon "delete_forever" at bounding box center [1008, 294] width 10 height 10
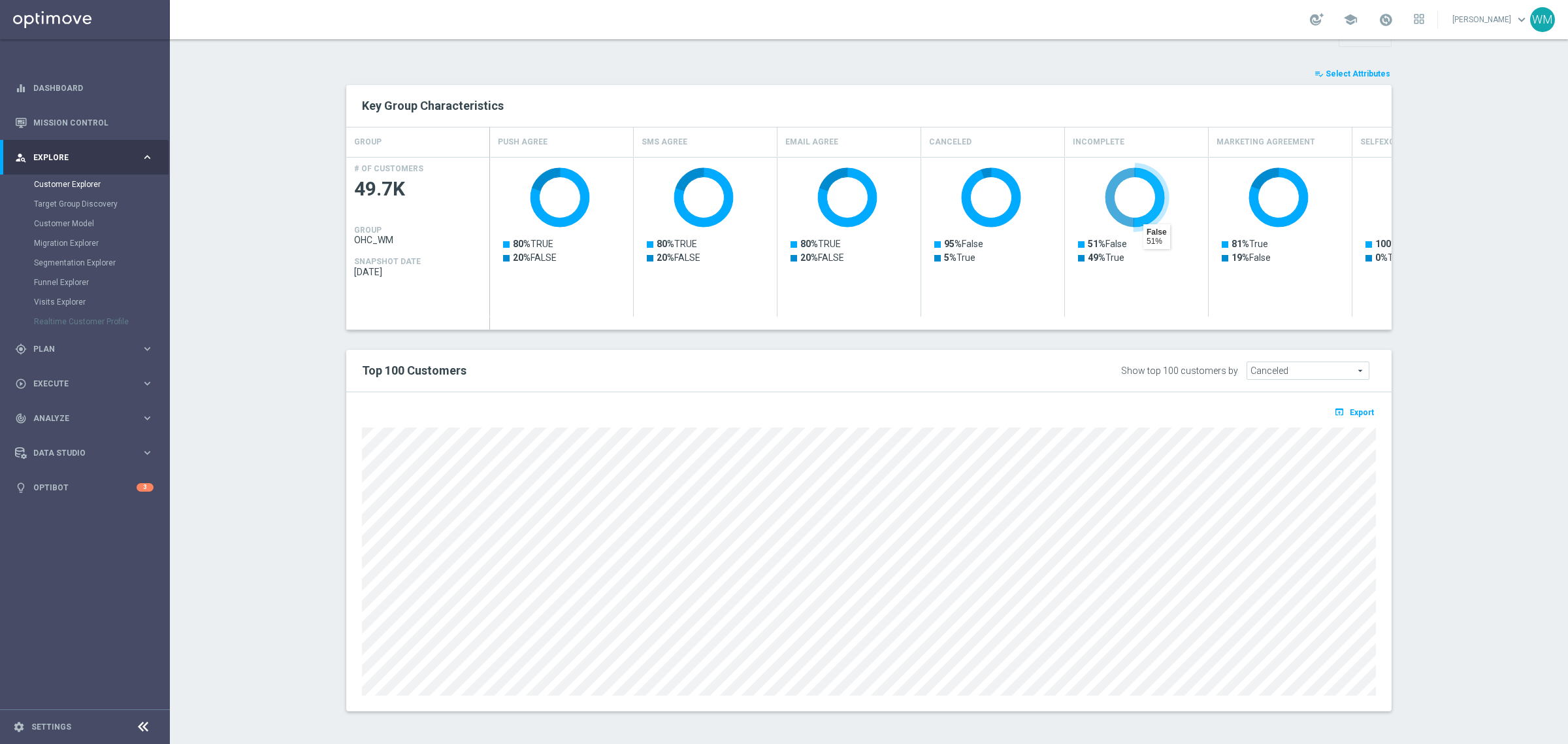
scroll to position [83, 0]
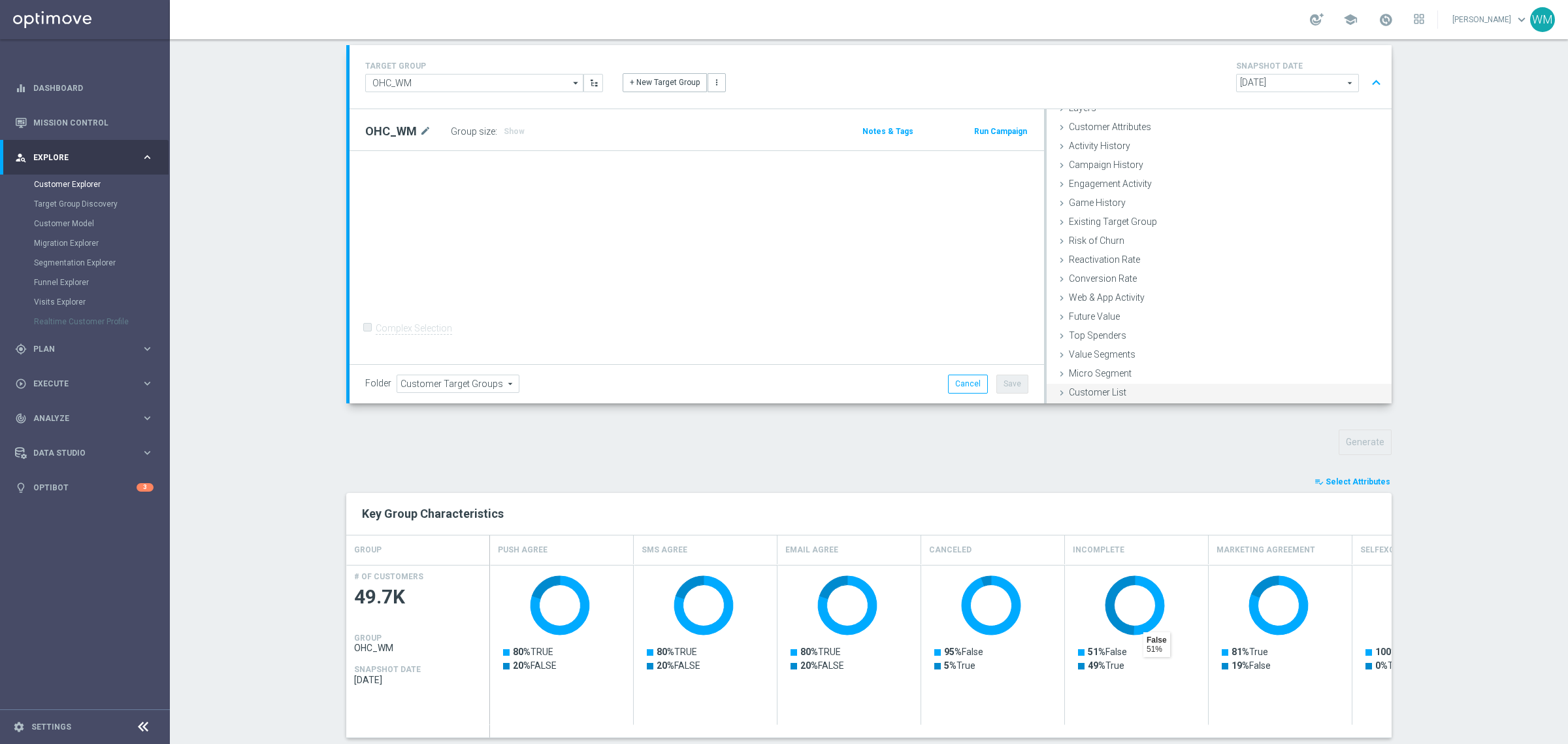
click at [1079, 390] on span "Customer List" at bounding box center [1098, 392] width 58 height 10
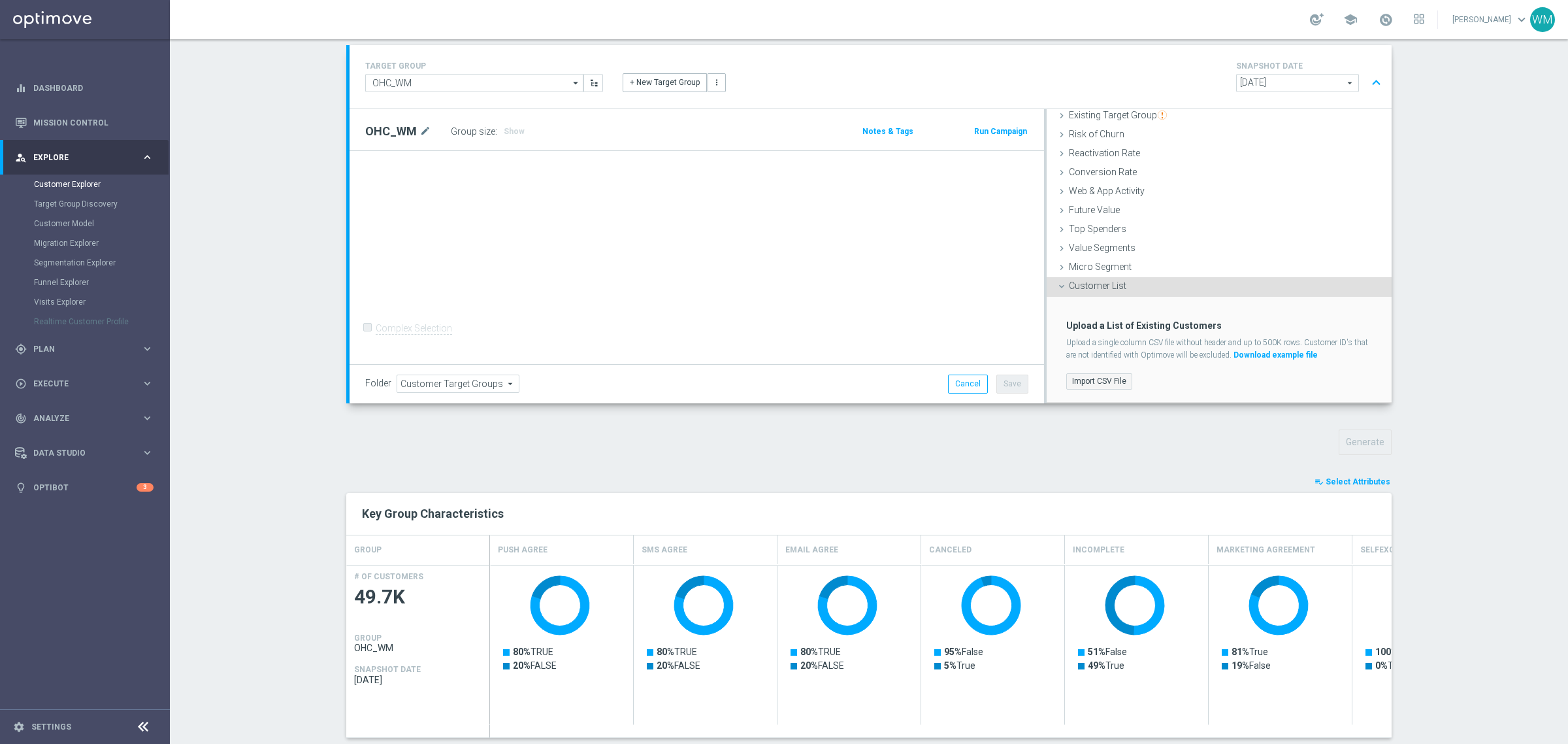
click at [1115, 378] on label "Import CSV File" at bounding box center [1099, 381] width 66 height 16
click at [0, 0] on input "Import CSV File" at bounding box center [0, 0] width 0 height 0
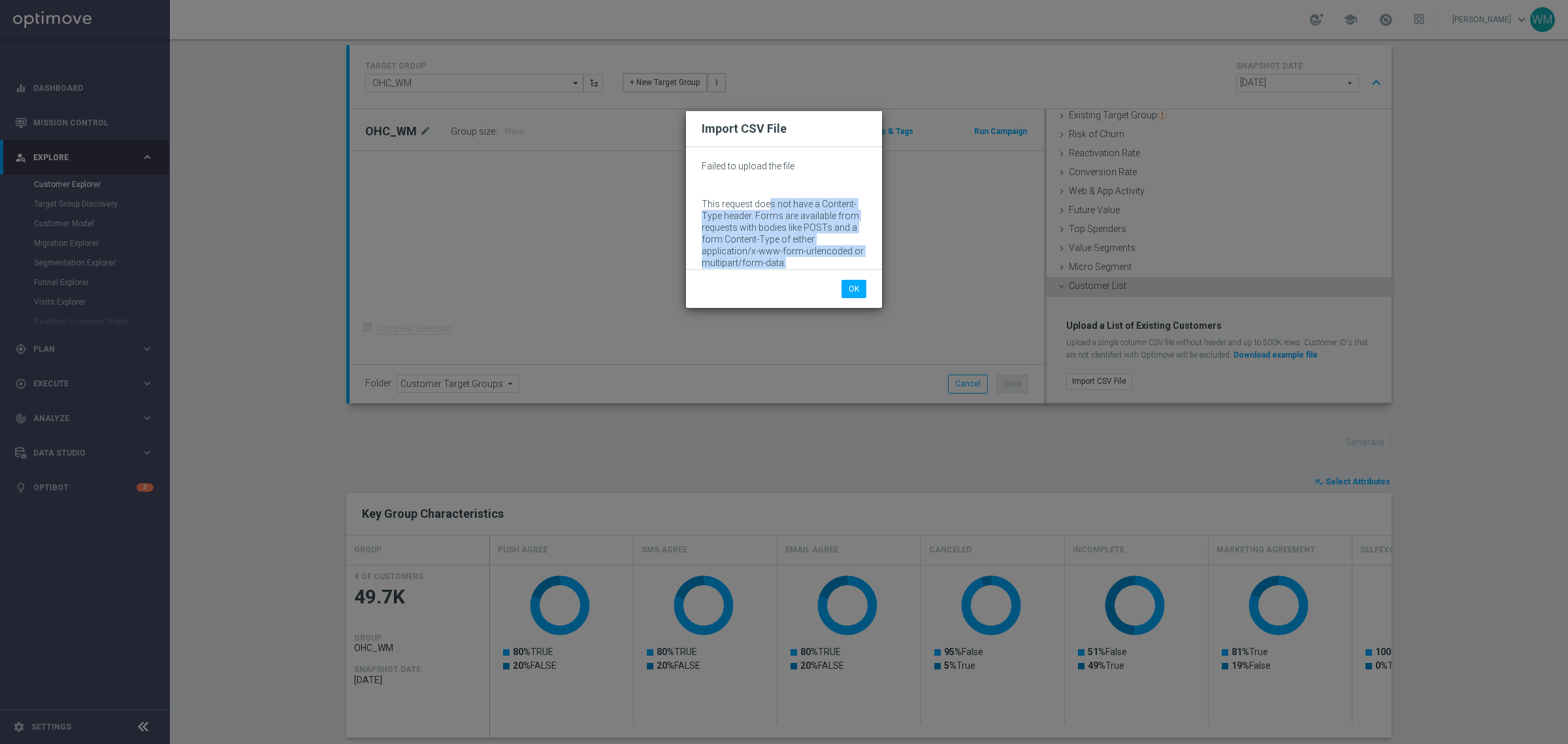
drag, startPoint x: 767, startPoint y: 198, endPoint x: 797, endPoint y: 262, distance: 70.7
click at [797, 262] on p "This request does not have a Content-Type header. Forms are available from requ…" at bounding box center [784, 233] width 165 height 70
click at [862, 289] on button "OK" at bounding box center [853, 289] width 24 height 19
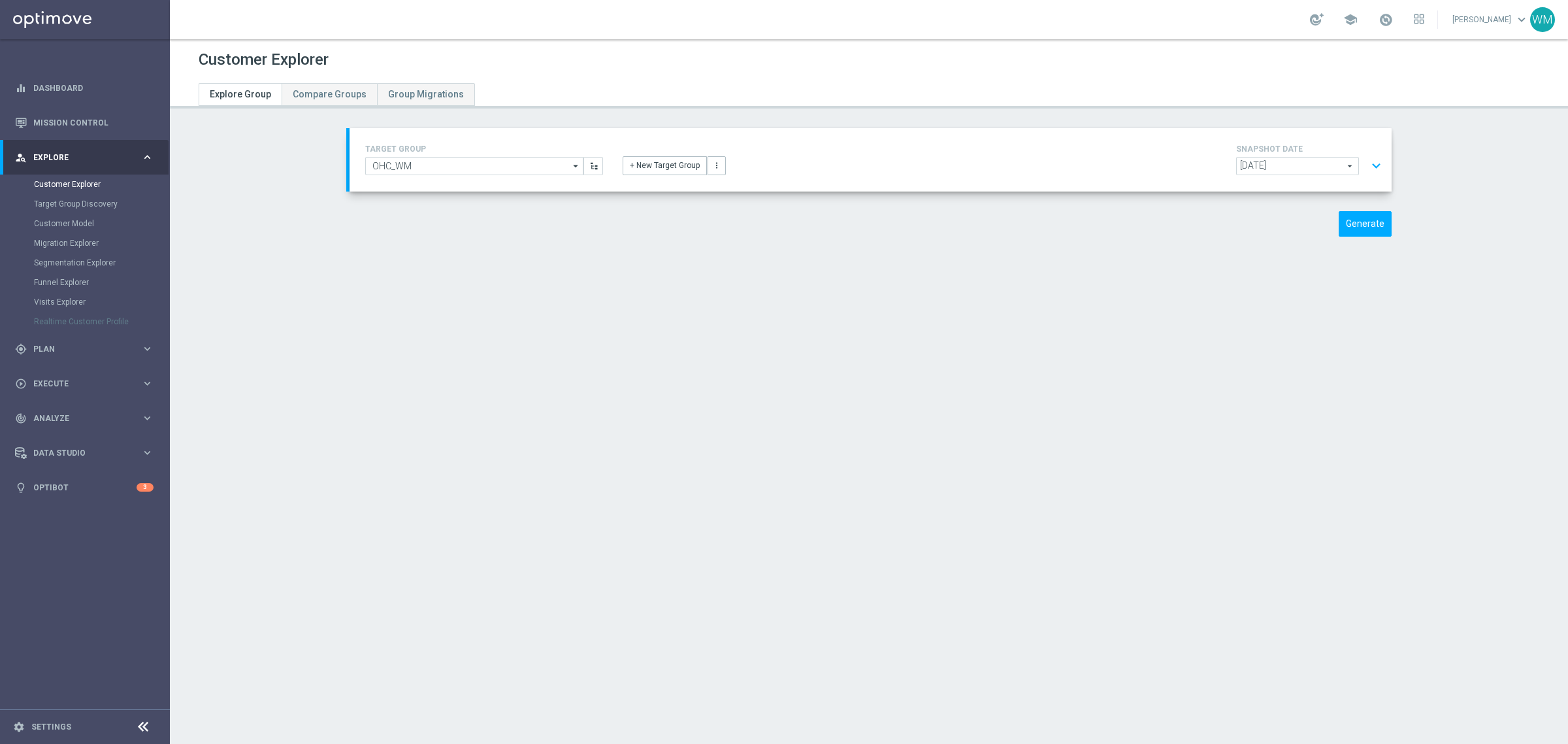
click at [1375, 163] on button "expand_more" at bounding box center [1376, 165] width 19 height 24
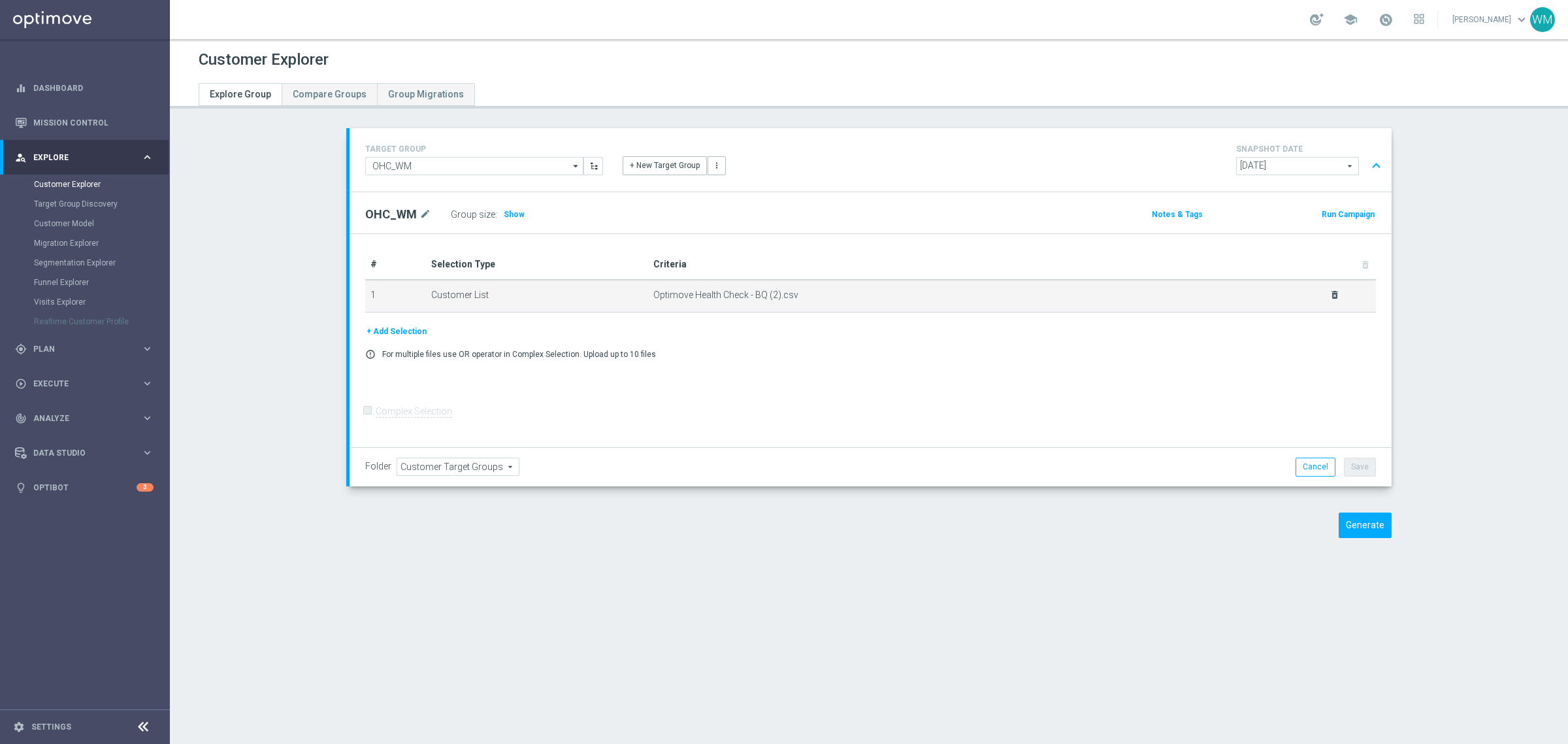
click at [1330, 299] on icon "delete_forever" at bounding box center [1334, 294] width 10 height 10
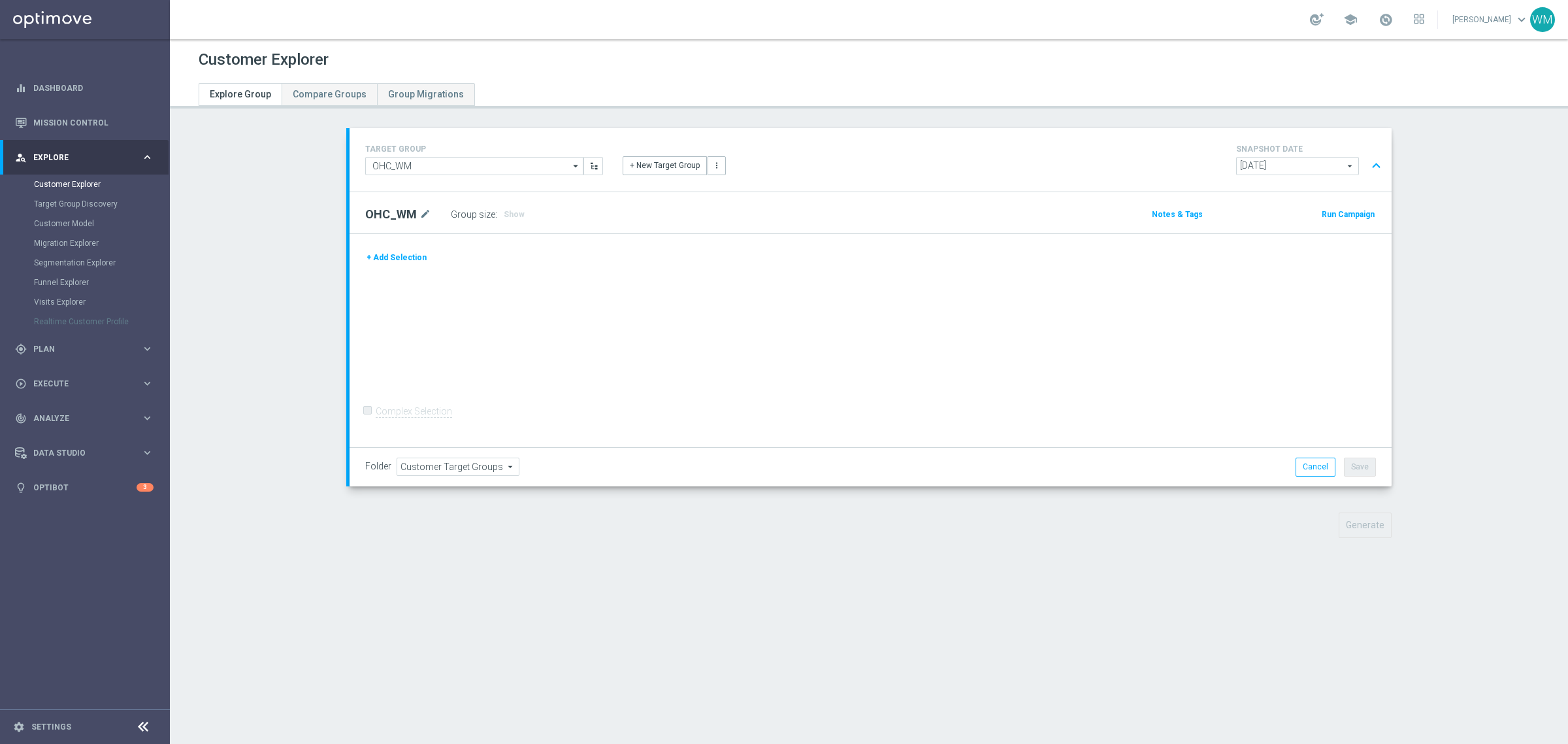
click at [393, 255] on button "+ Add Selection" at bounding box center [397, 257] width 63 height 14
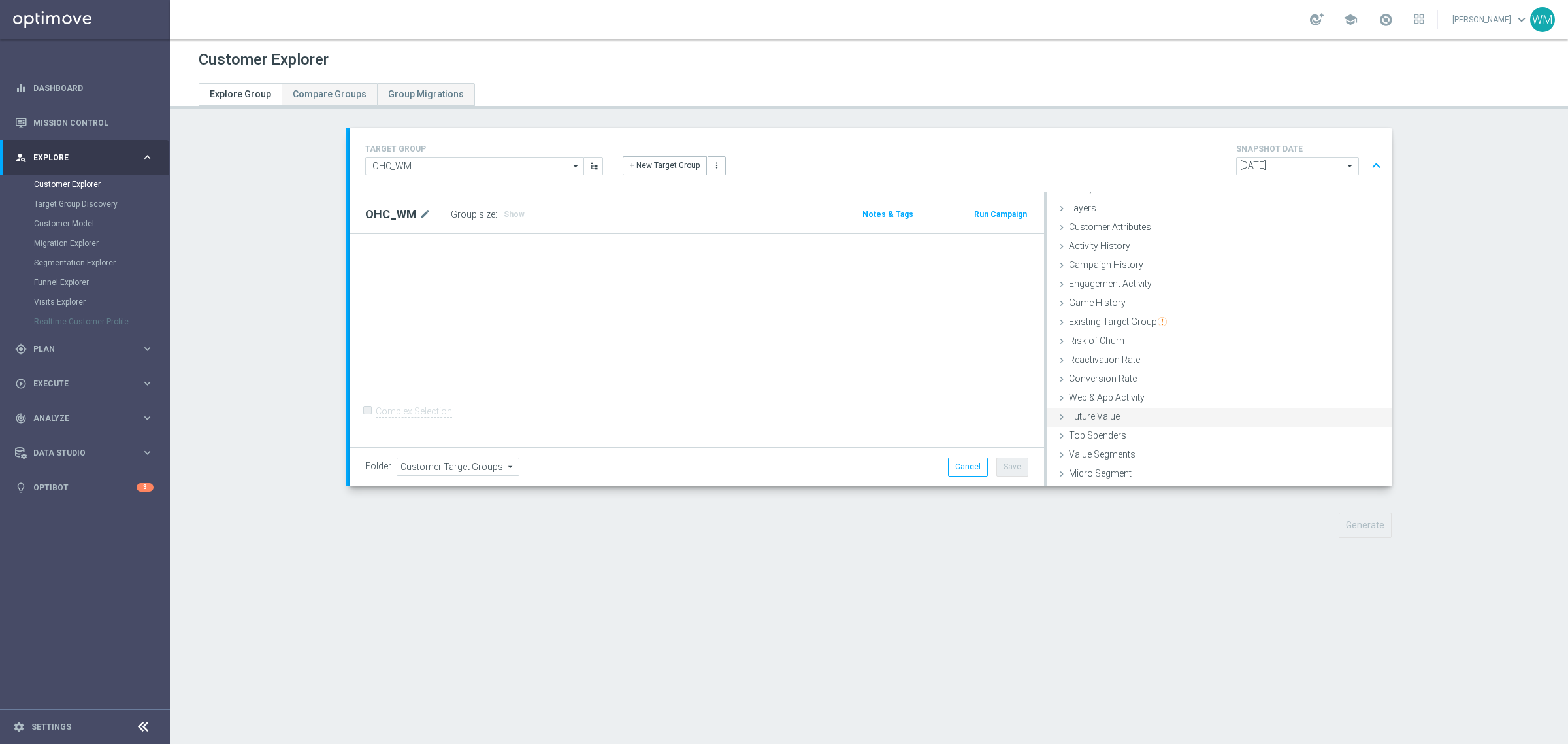
scroll to position [53, 0]
click at [1127, 470] on div "Customer List done" at bounding box center [1219, 476] width 345 height 19
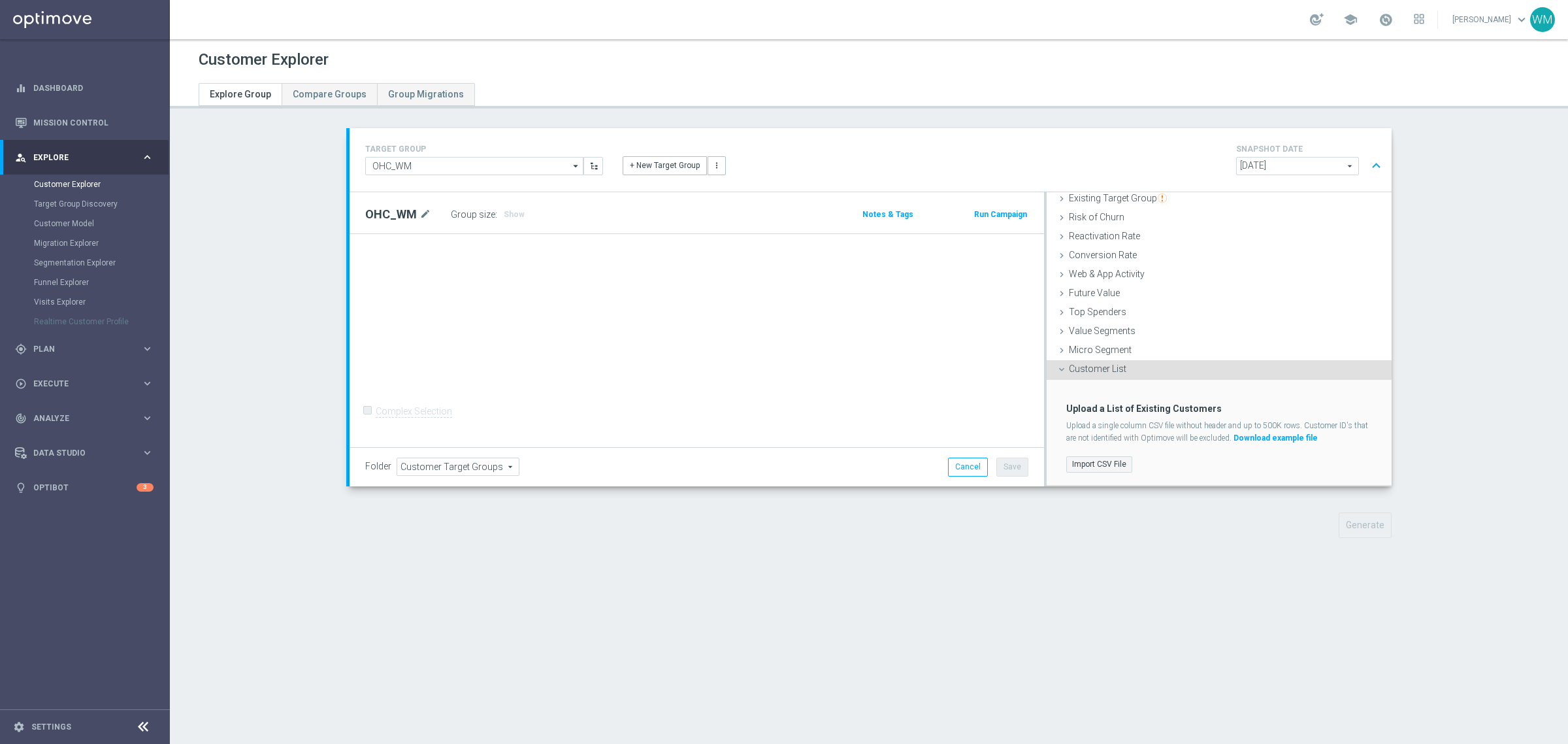
click at [1079, 470] on label "Import CSV File" at bounding box center [1099, 464] width 66 height 16
click at [0, 0] on input "Import CSV File" at bounding box center [0, 0] width 0 height 0
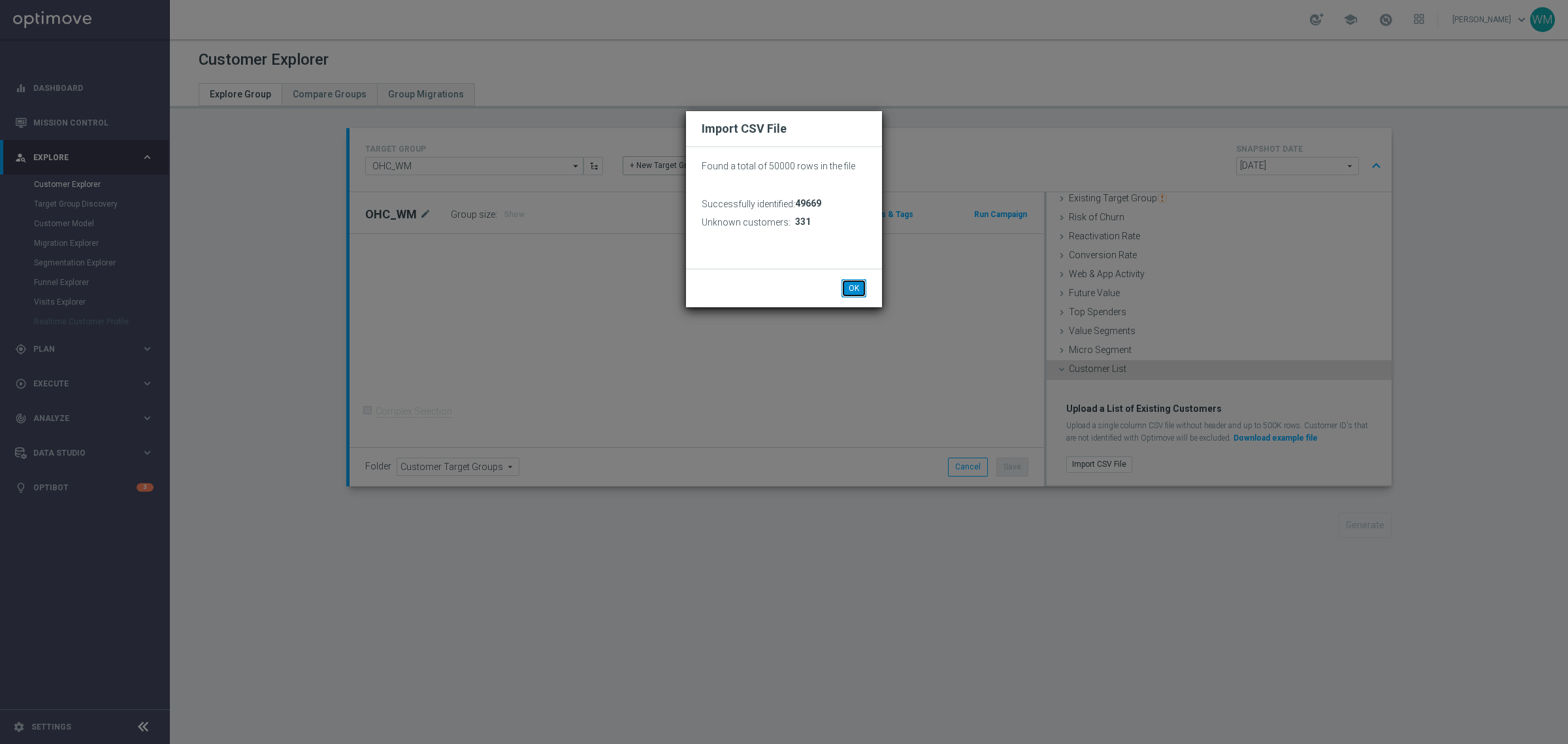
click at [841, 280] on button "OK" at bounding box center [853, 288] width 24 height 19
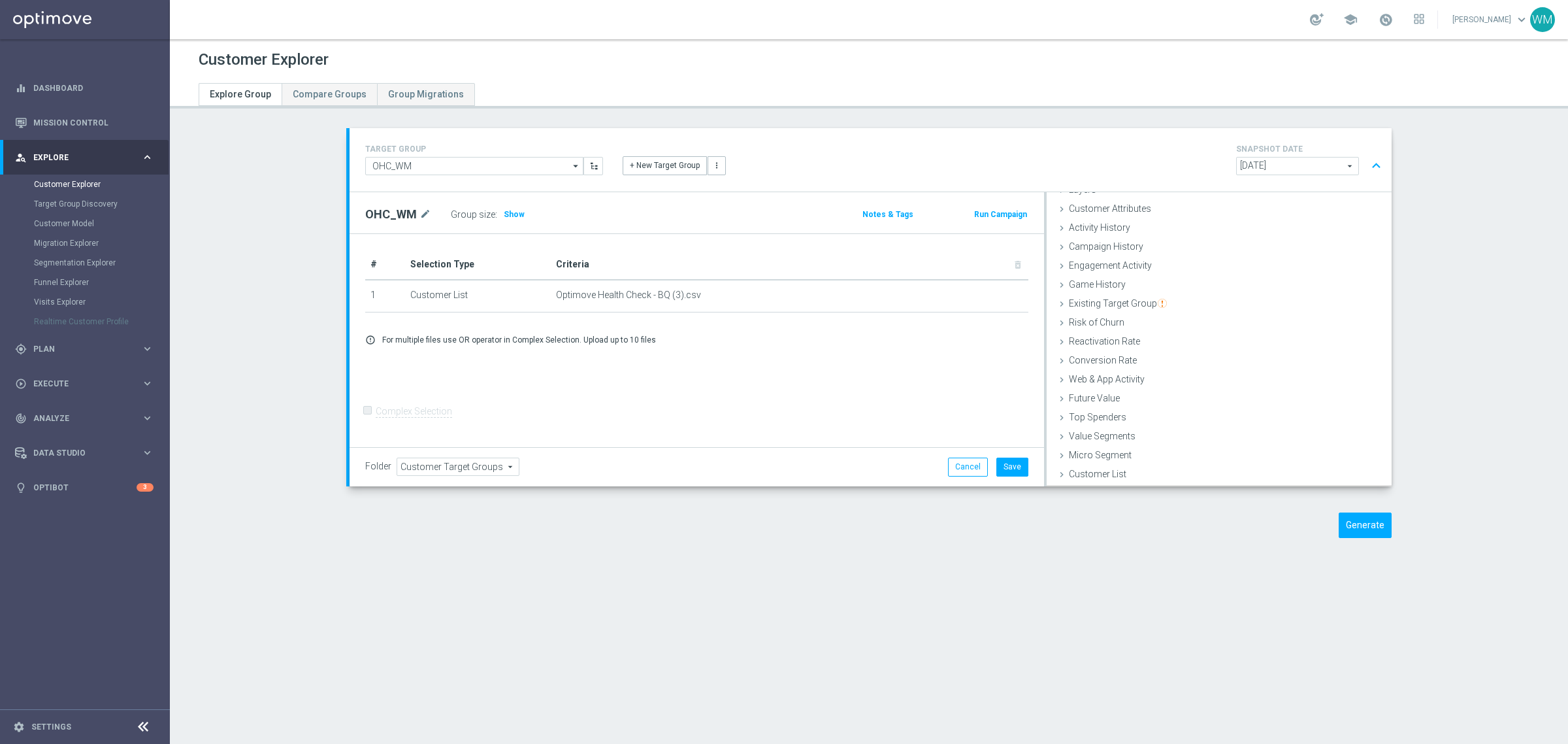
scroll to position [53, 0]
click at [1013, 467] on button "Save" at bounding box center [1012, 467] width 32 height 19
click at [1338, 521] on button "Generate" at bounding box center [1364, 525] width 53 height 25
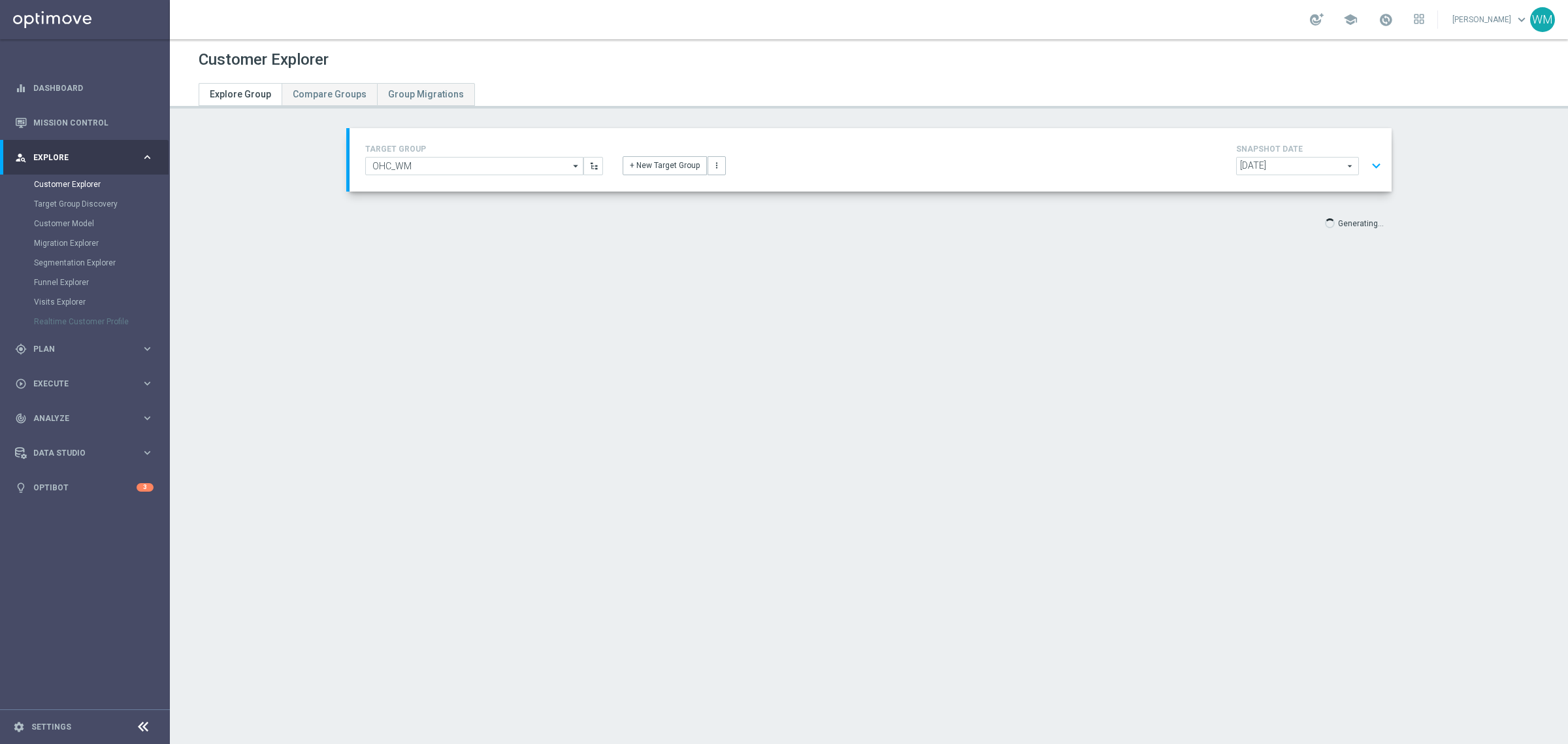
click at [1367, 167] on button "expand_more" at bounding box center [1376, 165] width 19 height 24
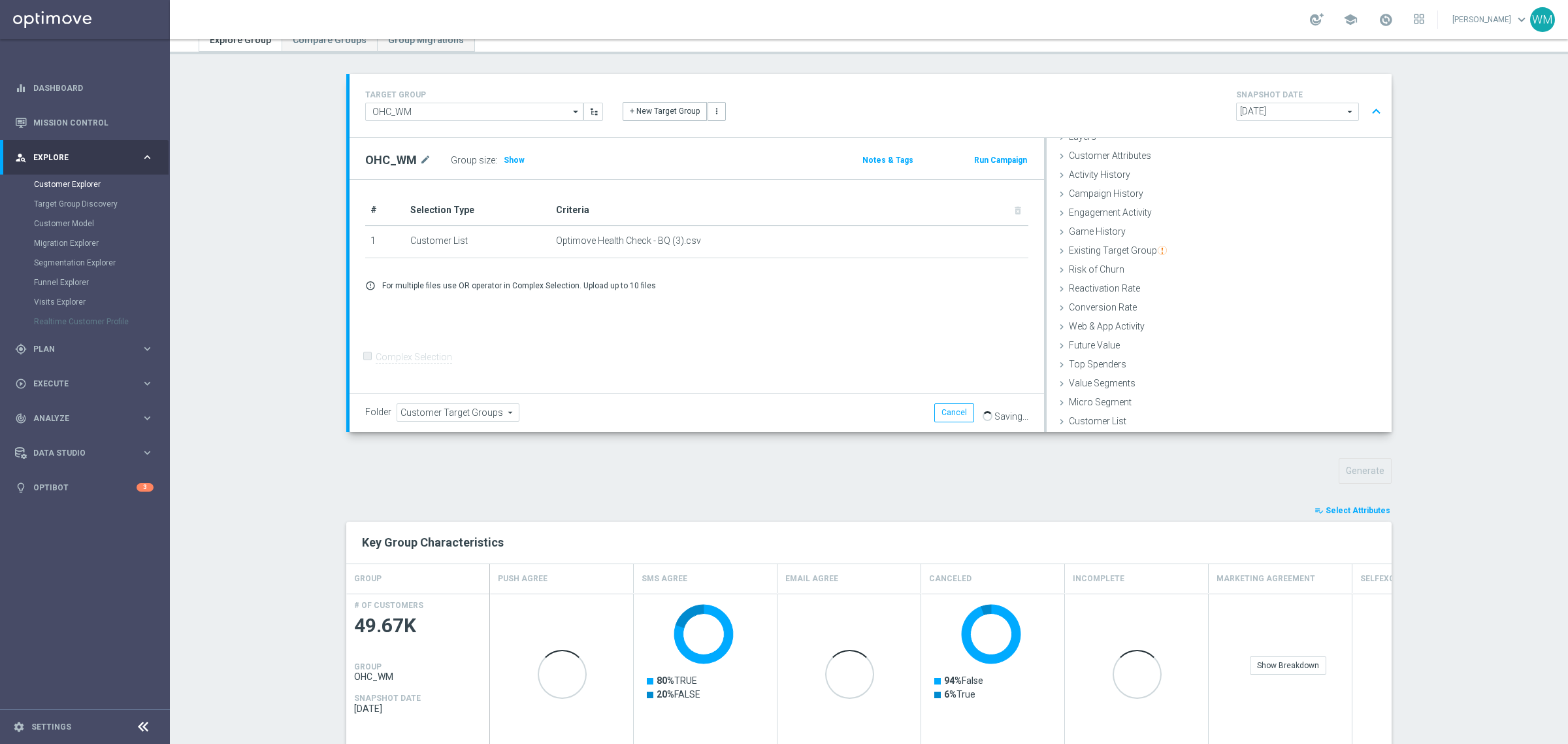
scroll to position [82, 0]
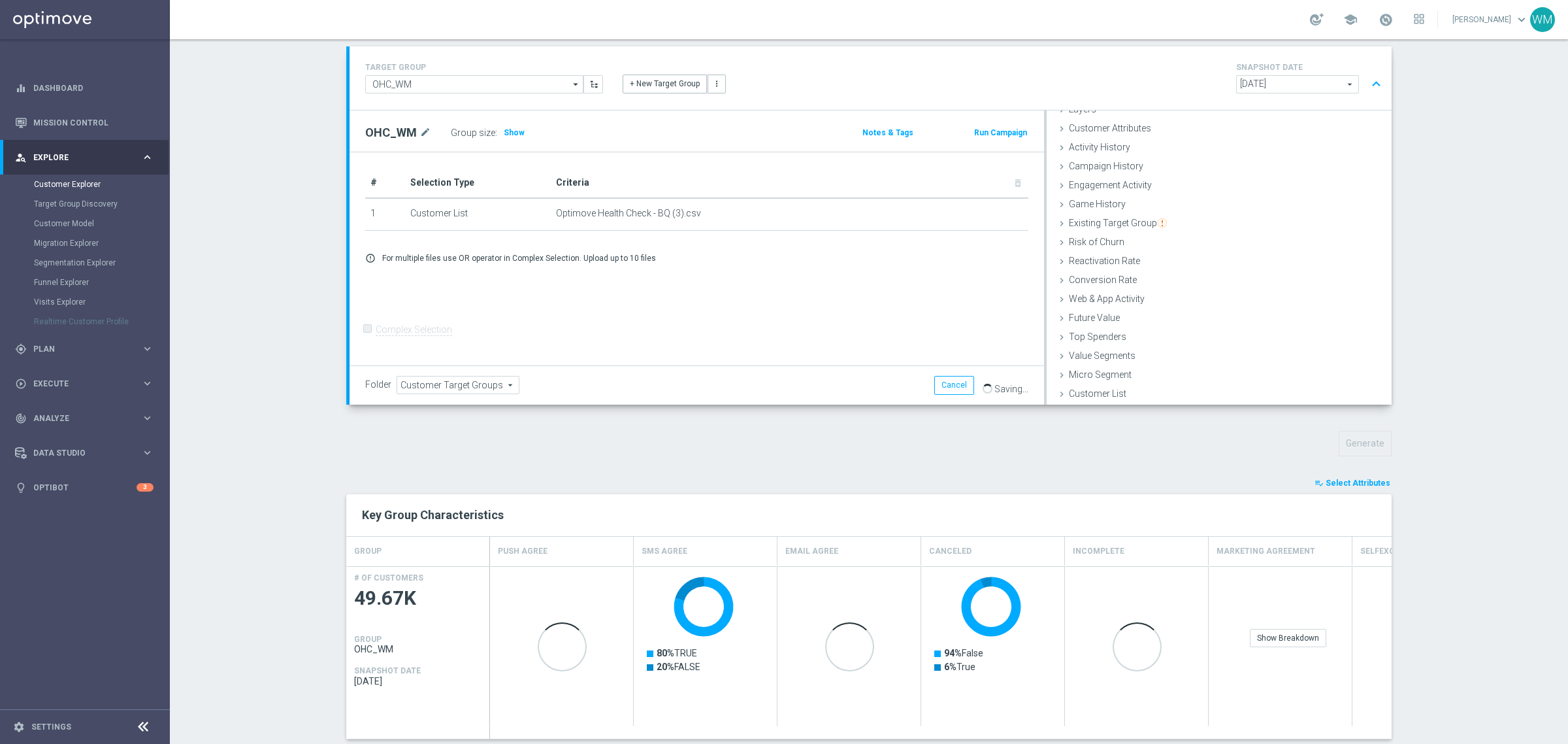
click at [1326, 487] on span "Select Attributes" at bounding box center [1357, 483] width 64 height 9
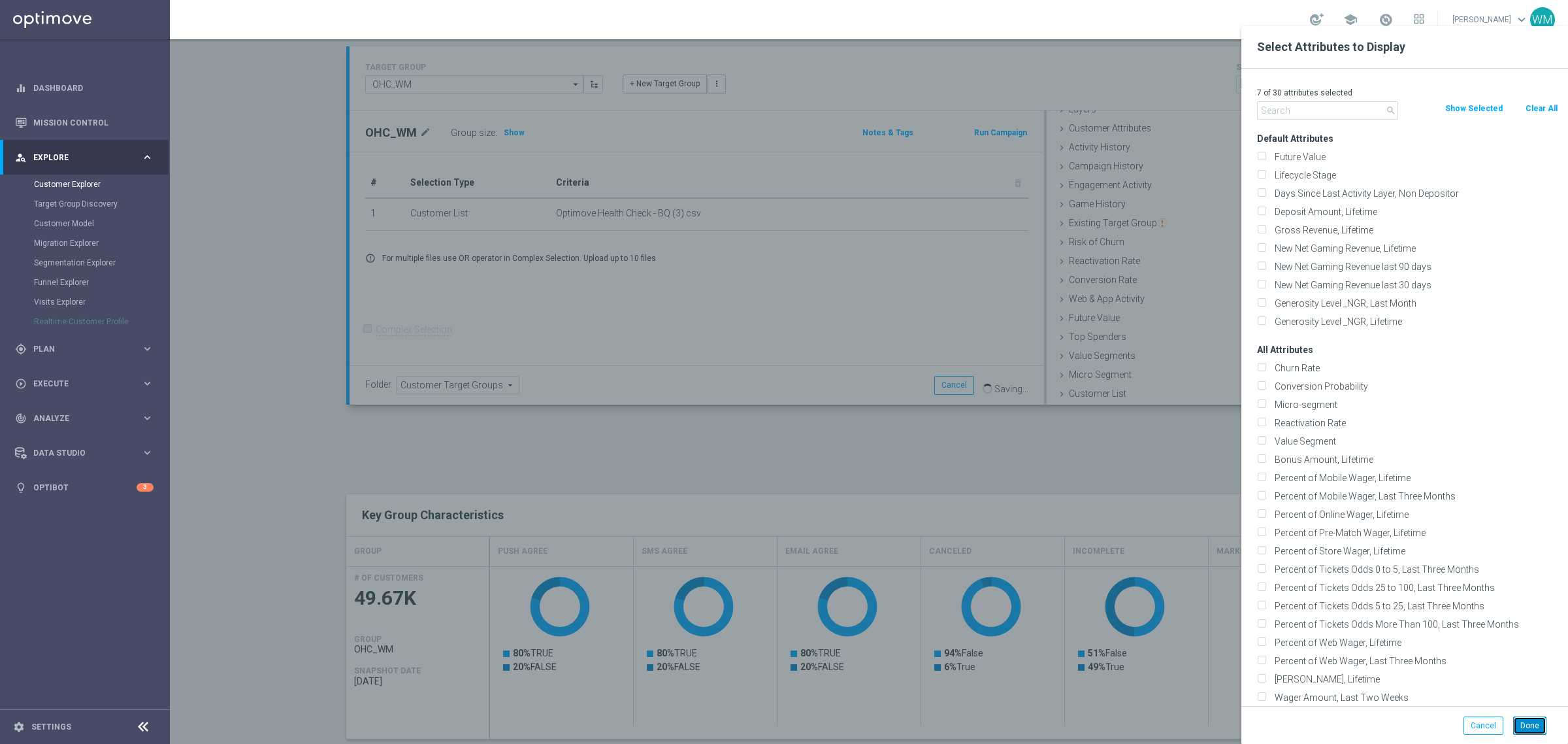
click at [1527, 724] on button "Done" at bounding box center [1529, 725] width 33 height 19
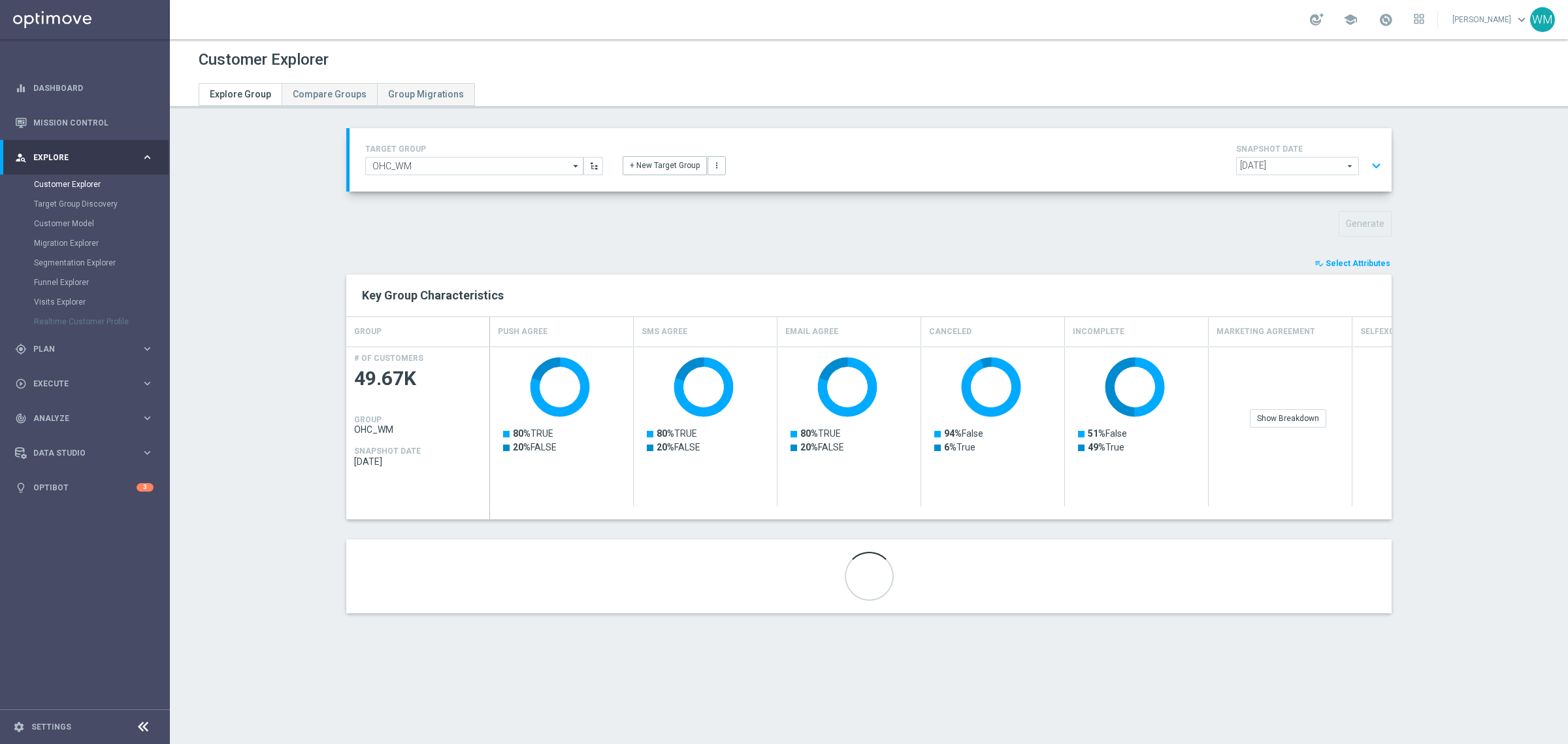
scroll to position [0, 0]
click at [1338, 275] on div "Key Group Characteristics" at bounding box center [869, 295] width 1045 height 42
click at [1338, 259] on span "Select Attributes" at bounding box center [1357, 263] width 64 height 9
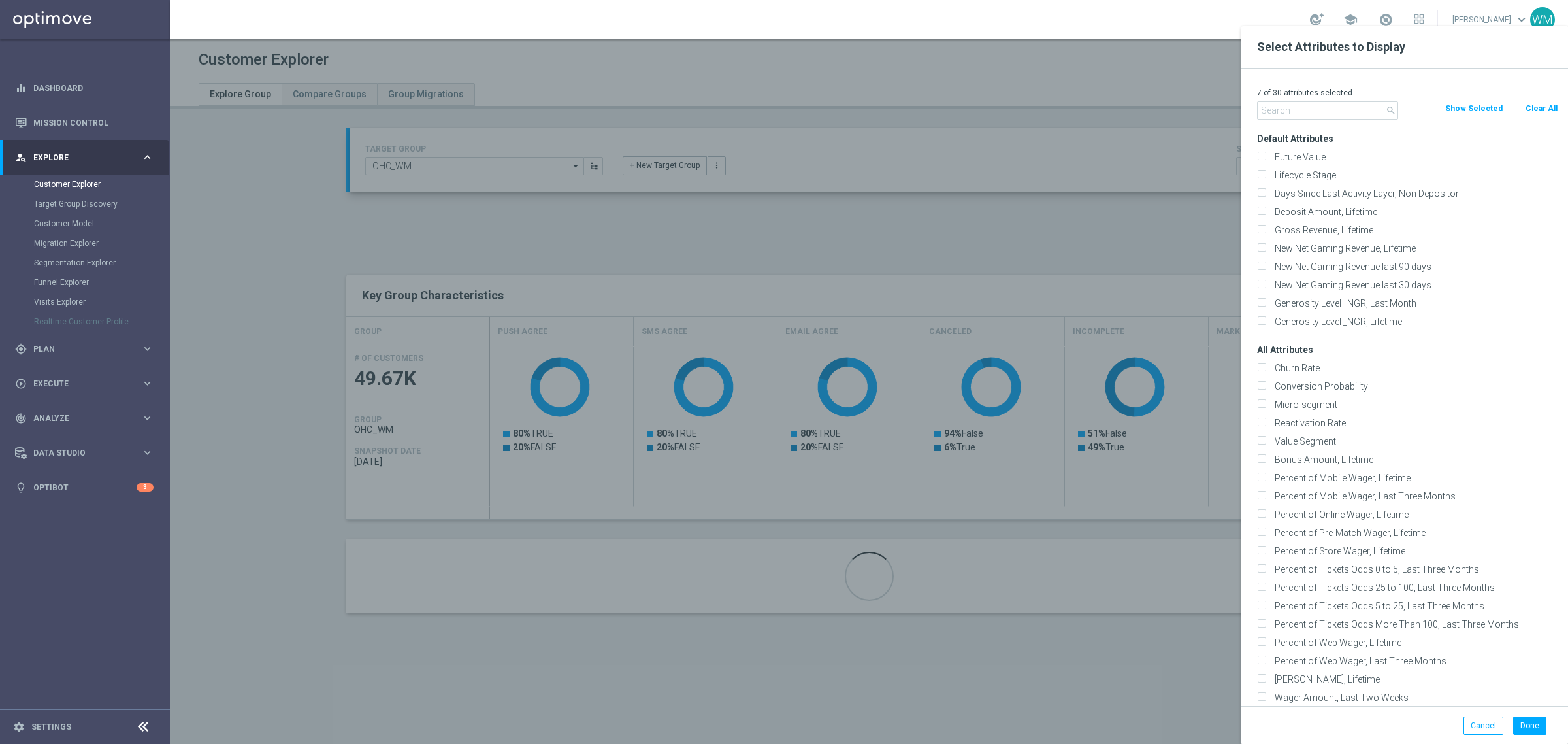
click at [1108, 85] on div at bounding box center [953, 398] width 1568 height 744
click at [1471, 727] on button "Cancel" at bounding box center [1483, 725] width 40 height 19
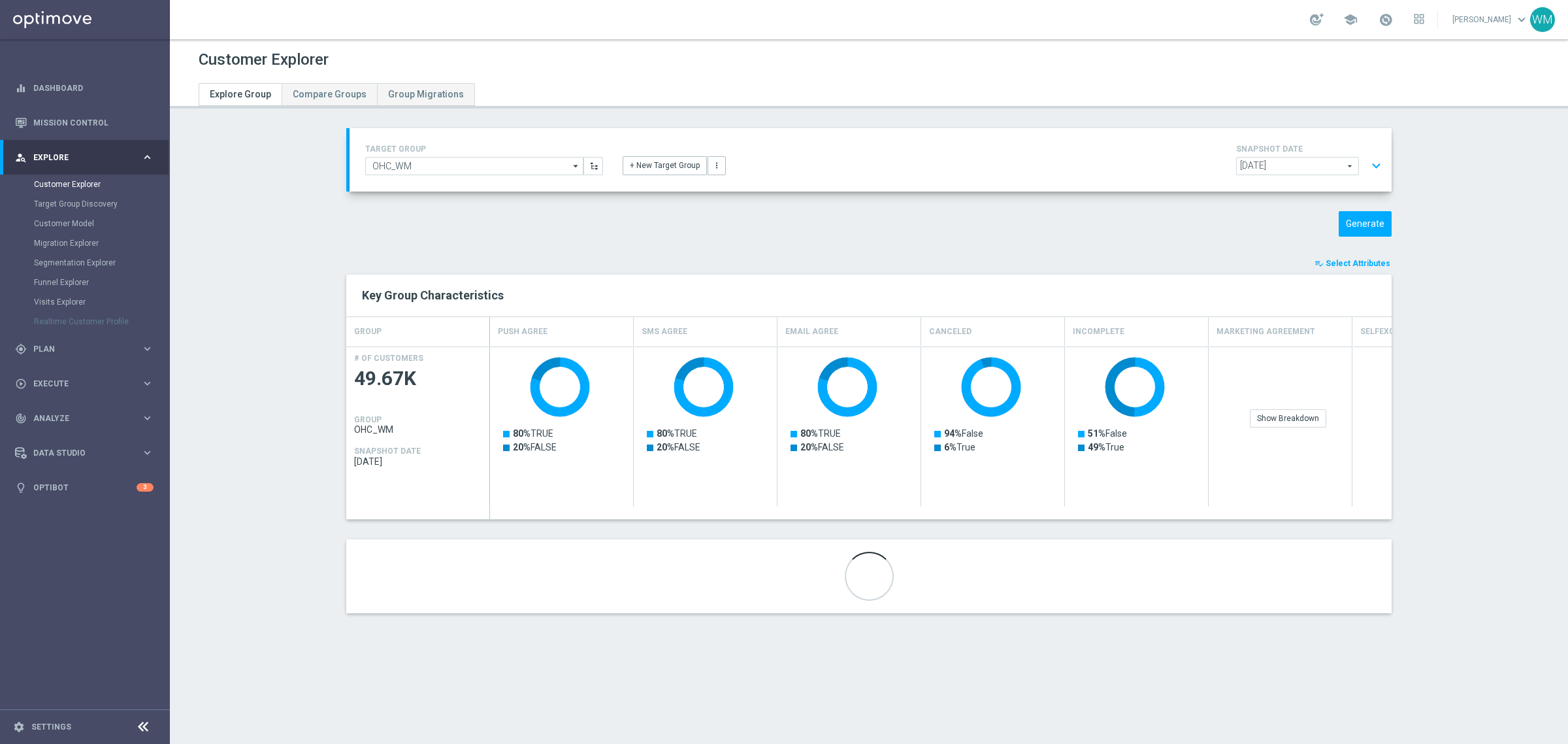
click at [1449, 401] on section "TARGET GROUP OHC_WM OHC_WM arrow_drop_down Show Selected 0 of NaN - Campaign 1" at bounding box center [869, 381] width 1398 height 504
click at [1374, 224] on button "Generate" at bounding box center [1364, 224] width 53 height 25
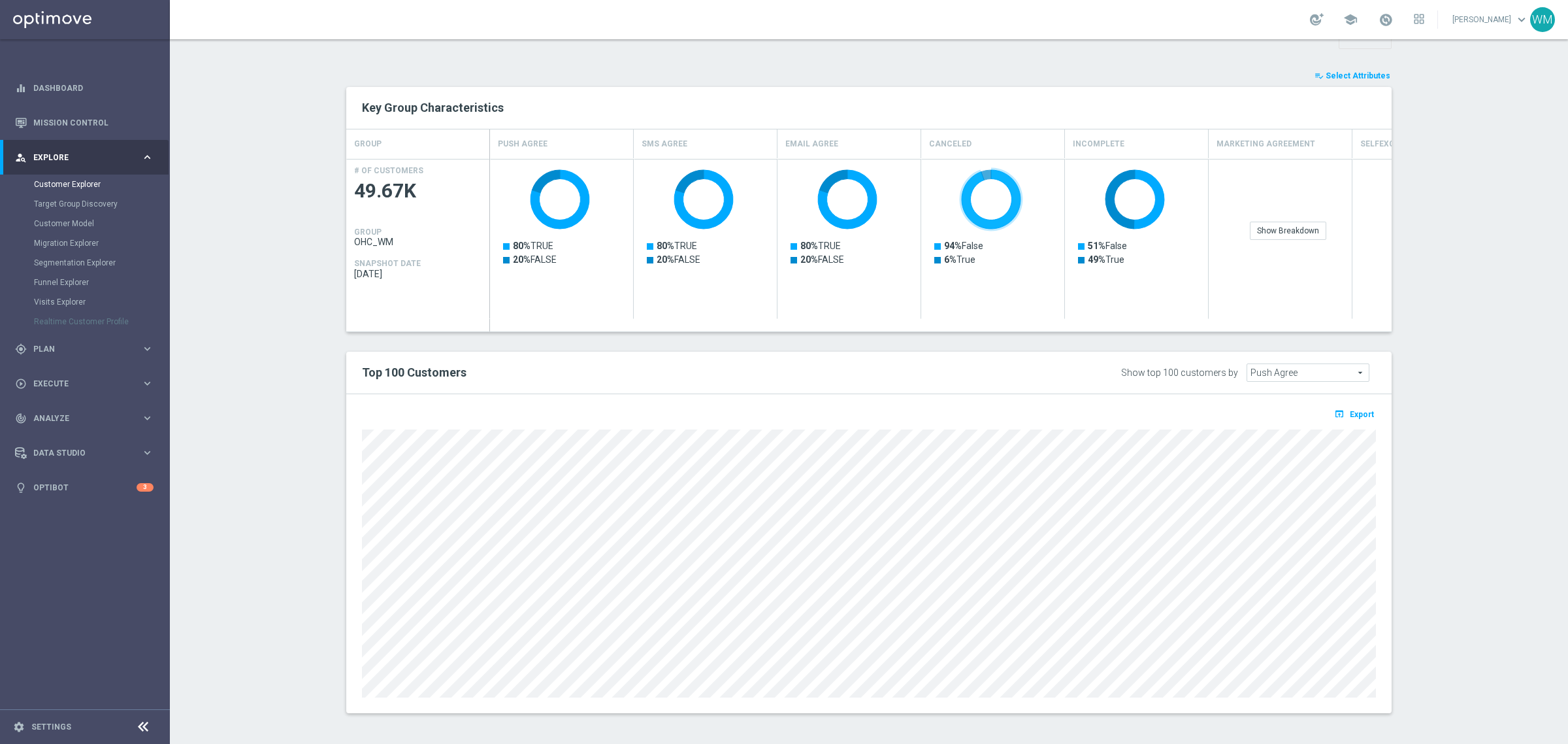
scroll to position [190, 0]
click at [1349, 409] on span "Export" at bounding box center [1361, 412] width 24 height 9
click at [1359, 79] on button "playlist_add_check Select Attributes" at bounding box center [1352, 73] width 79 height 14
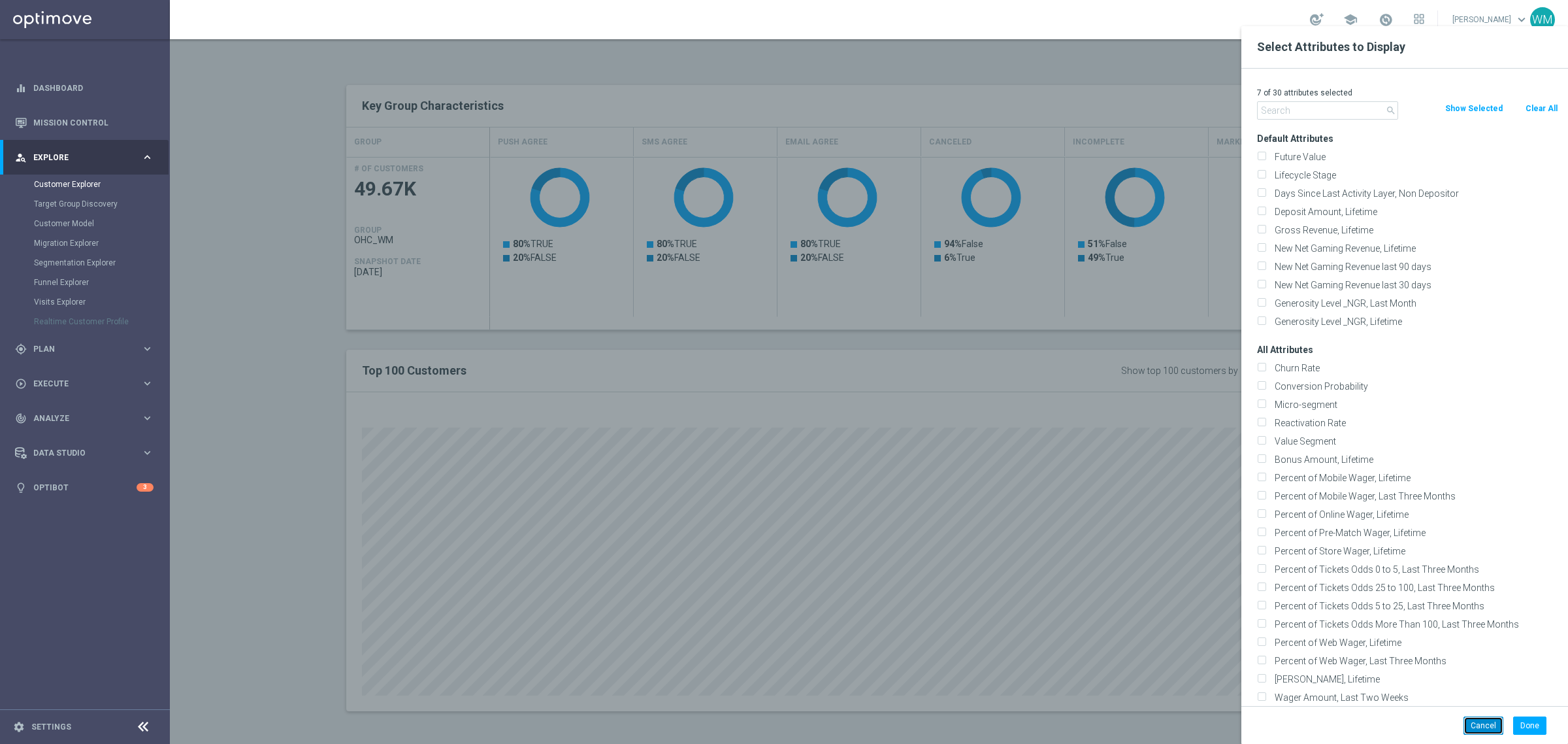
click at [1495, 727] on button "Cancel" at bounding box center [1483, 725] width 40 height 19
